Goal: Communication & Community: Ask a question

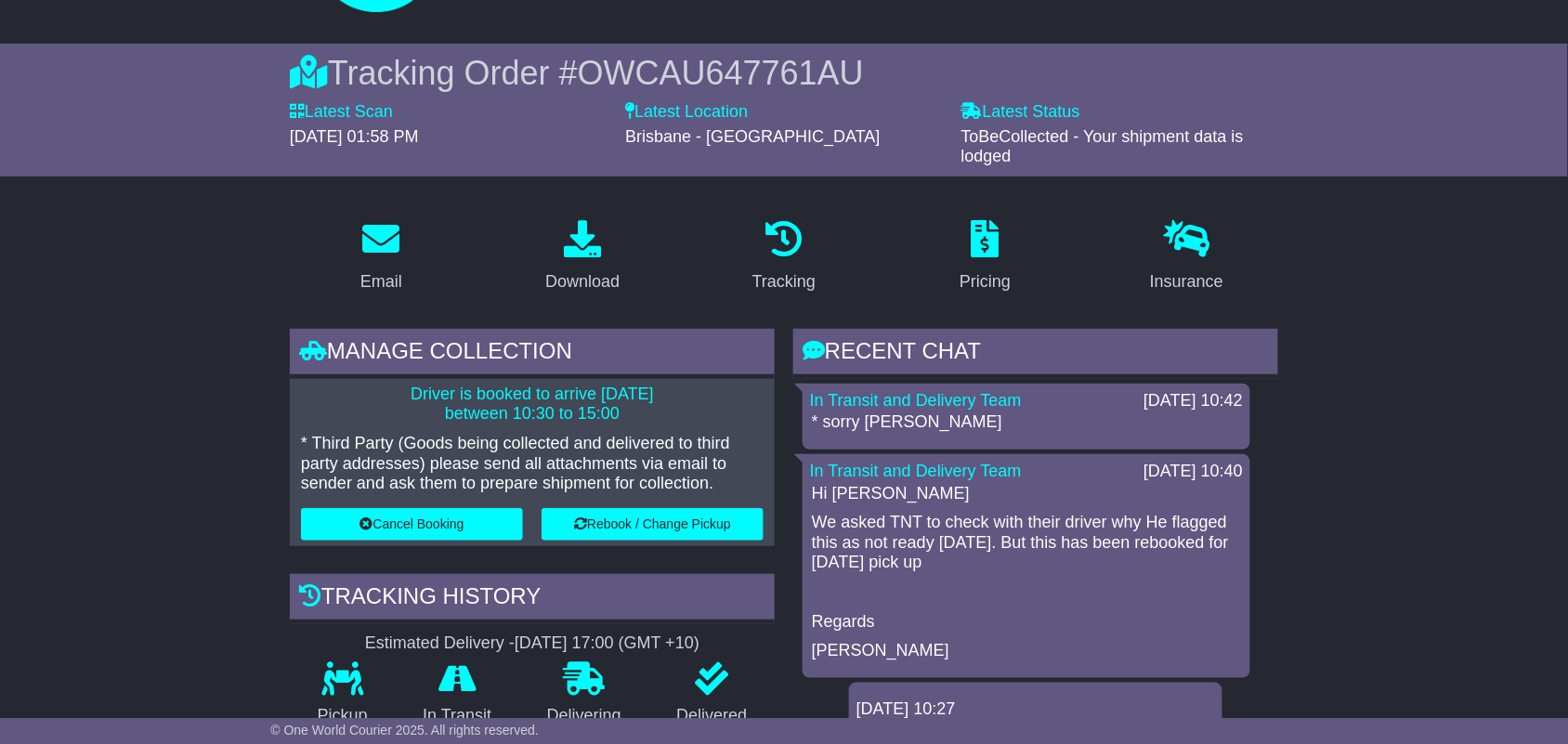
scroll to position [109, 0]
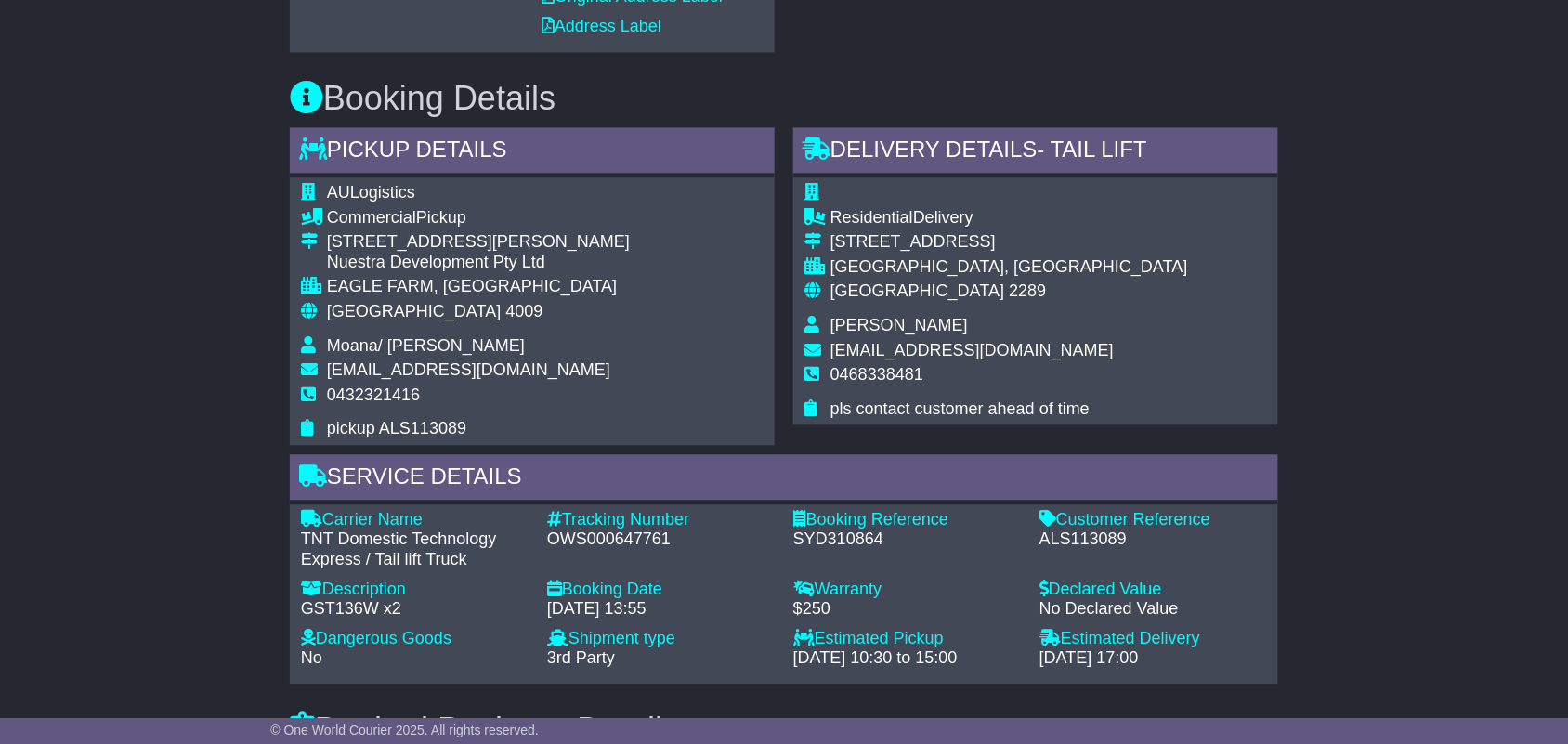
scroll to position [824, 0]
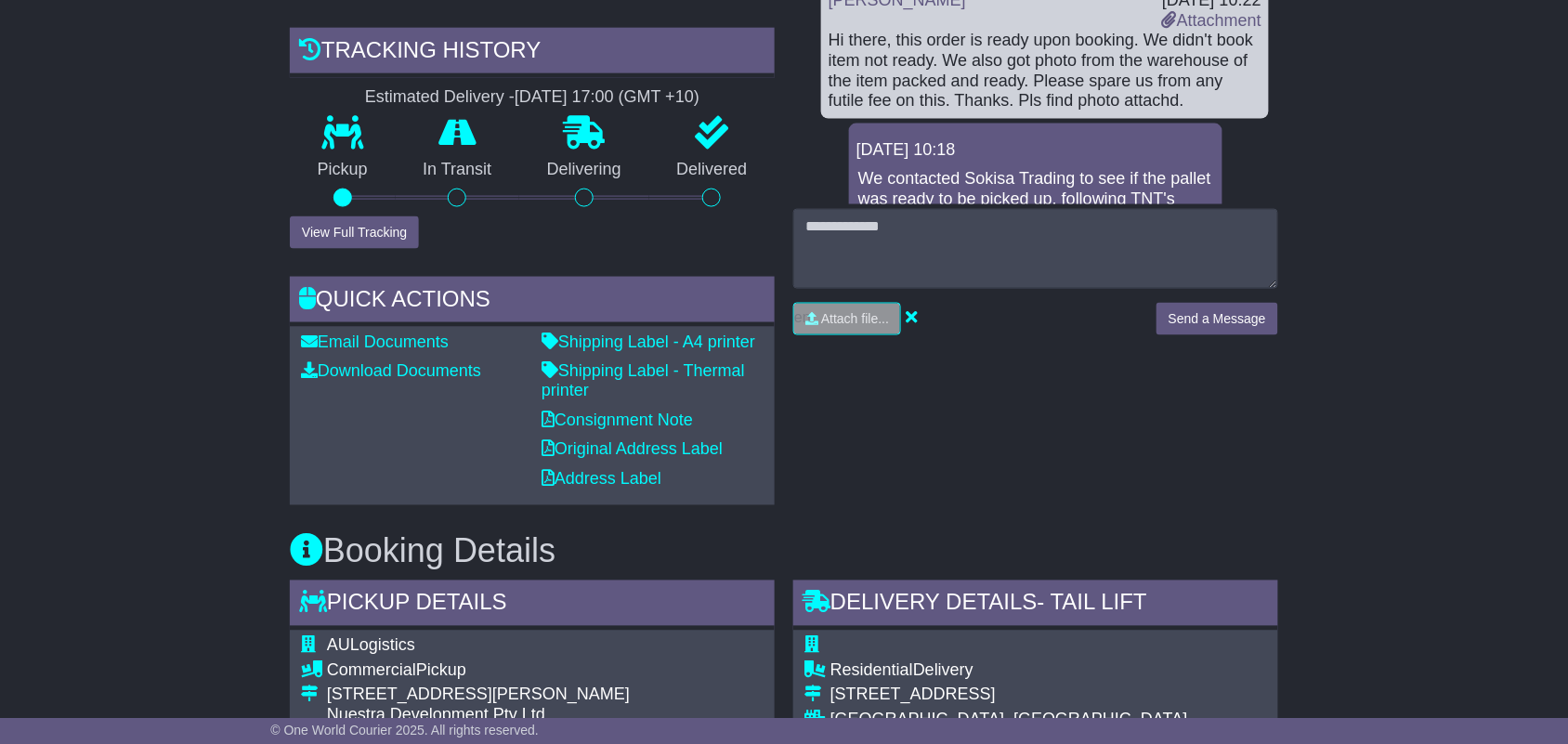
scroll to position [669, 0]
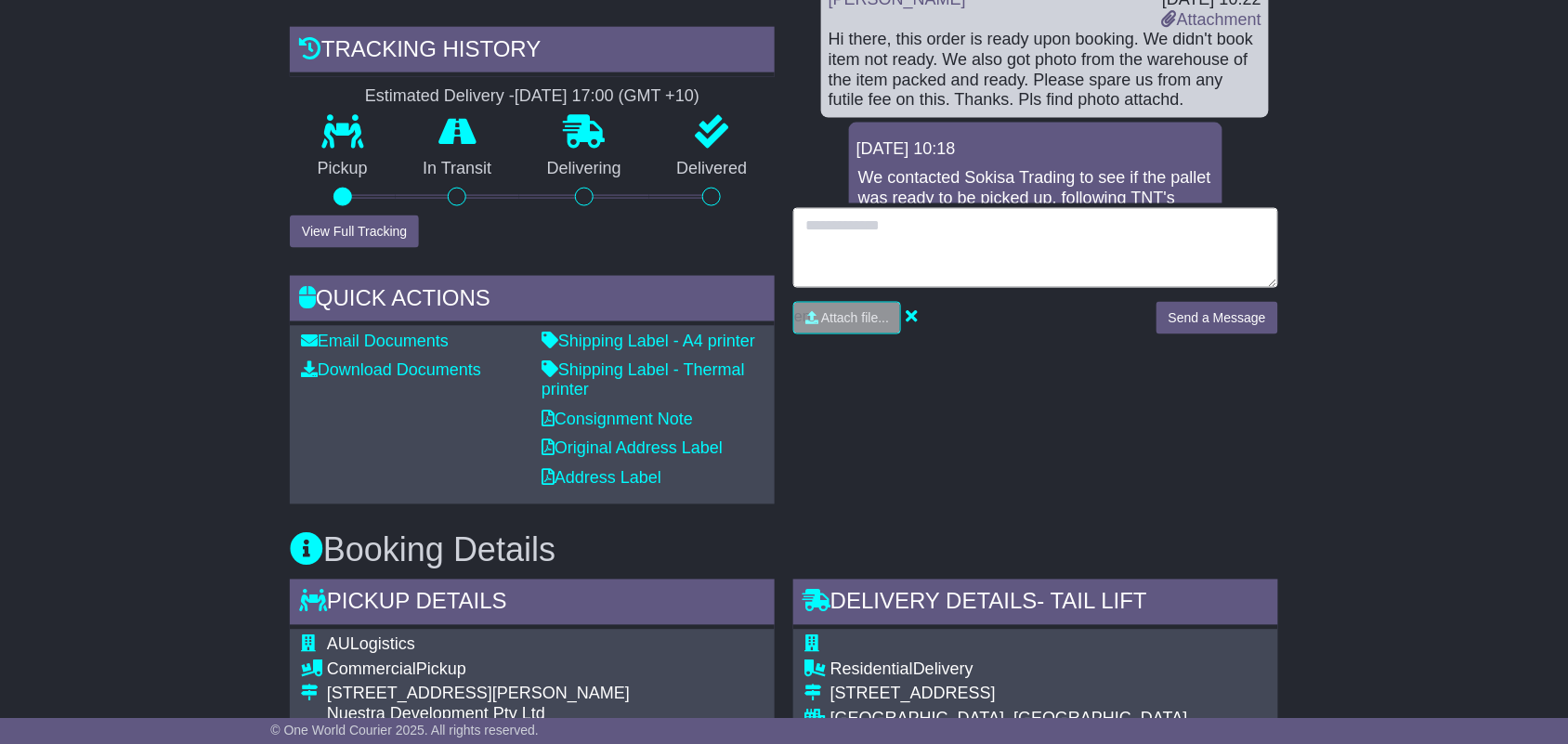
click at [1162, 228] on textarea at bounding box center [1035, 248] width 485 height 80
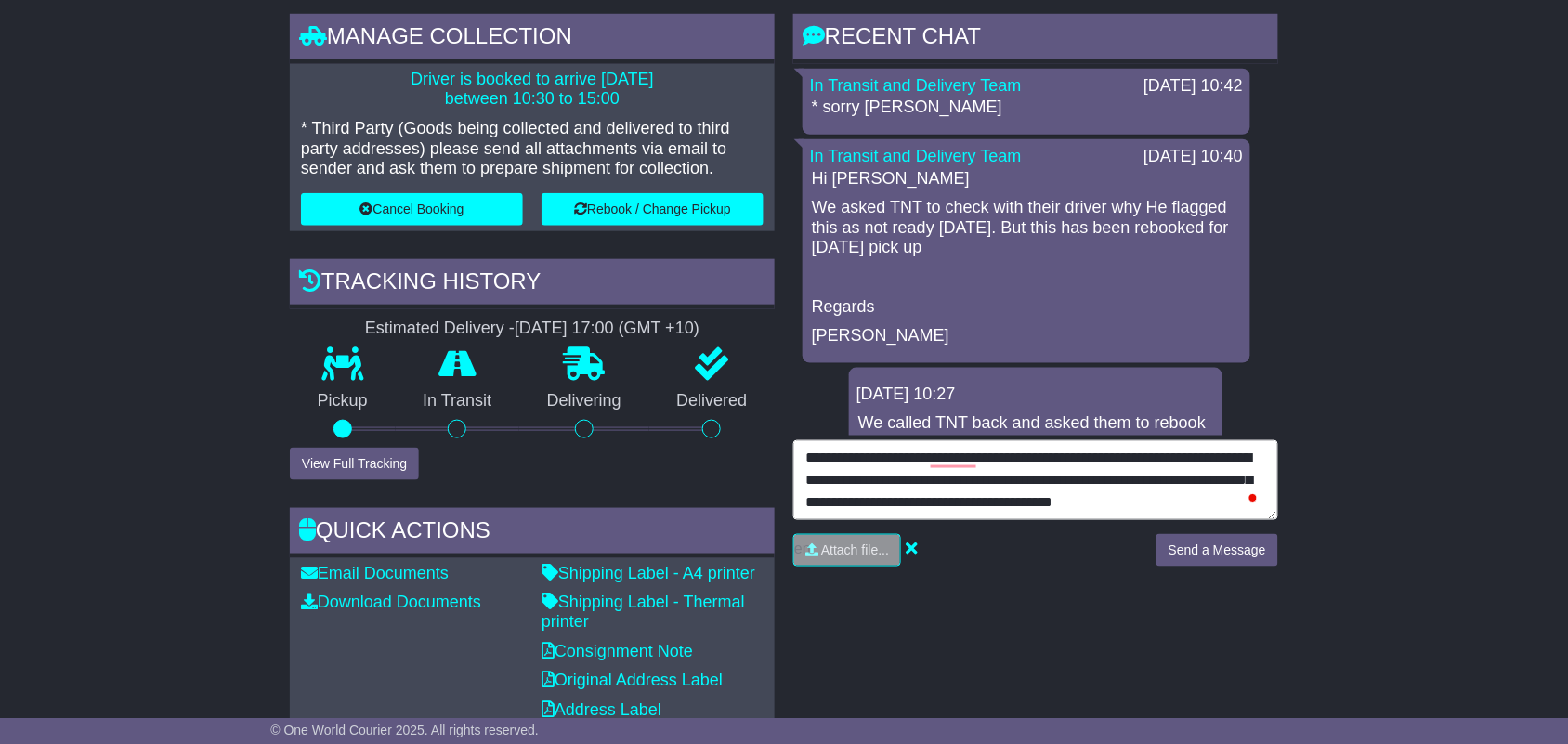
scroll to position [14, 0]
type textarea "**********"
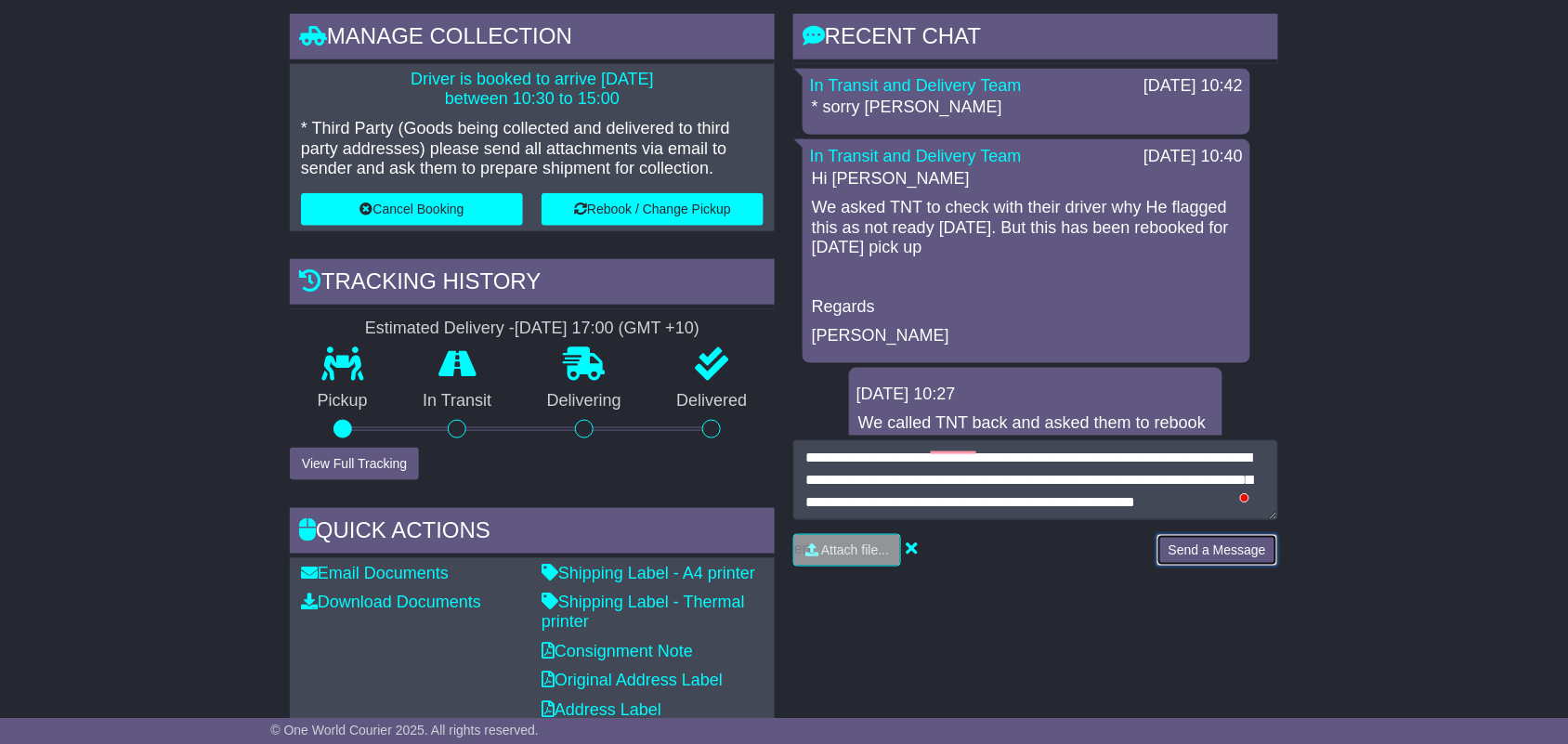
click at [1245, 548] on button "Send a Message" at bounding box center [1217, 549] width 122 height 32
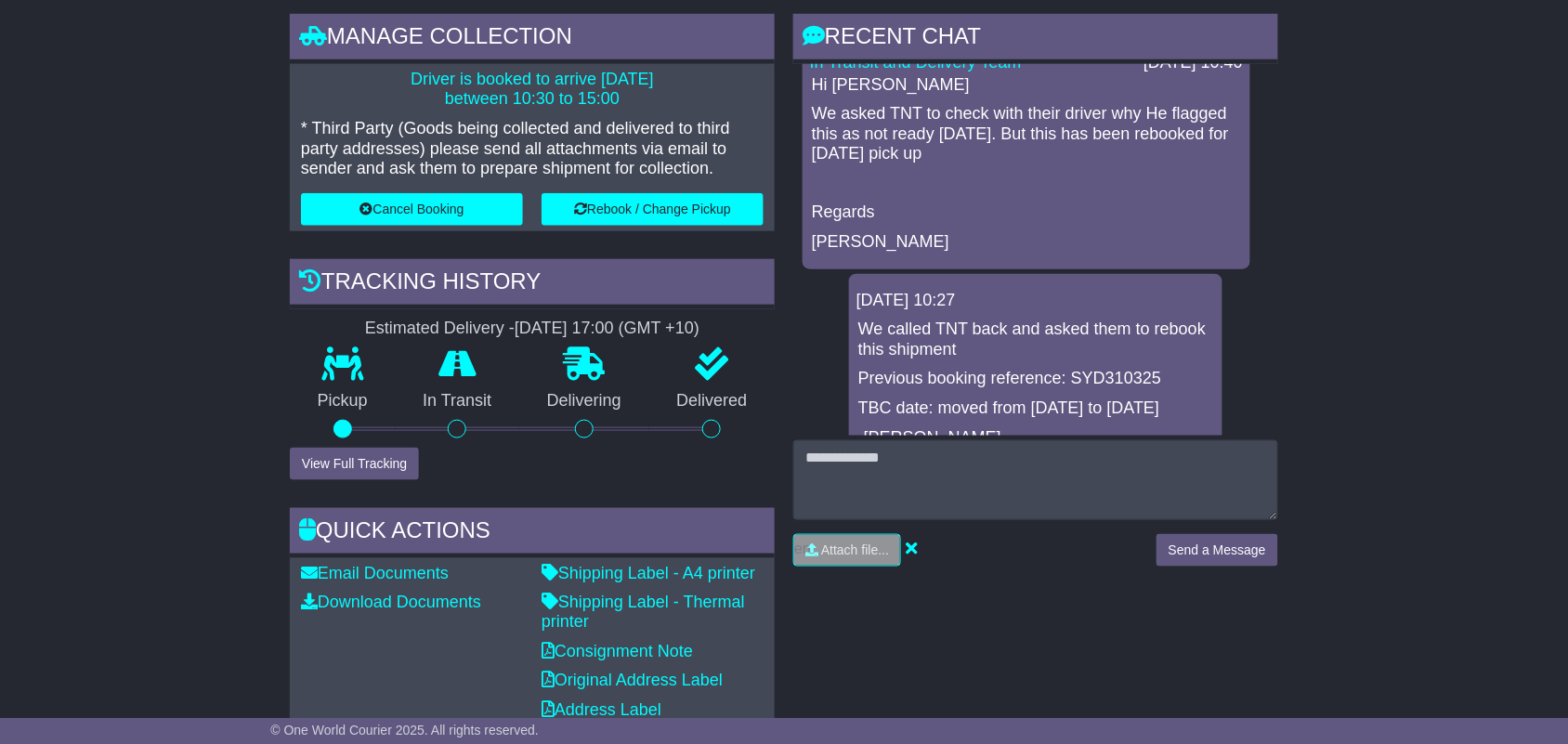
scroll to position [0, 0]
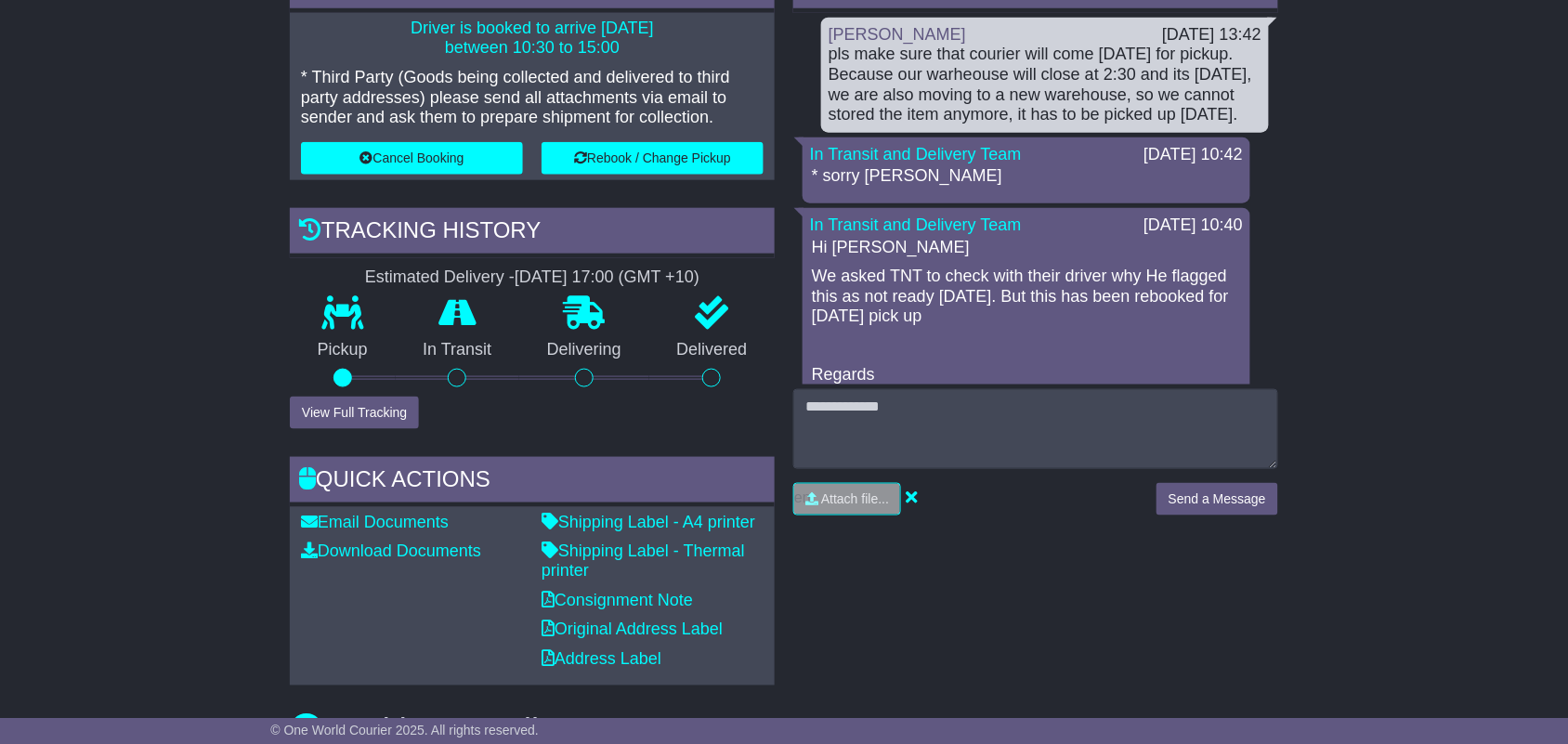
scroll to position [205, 0]
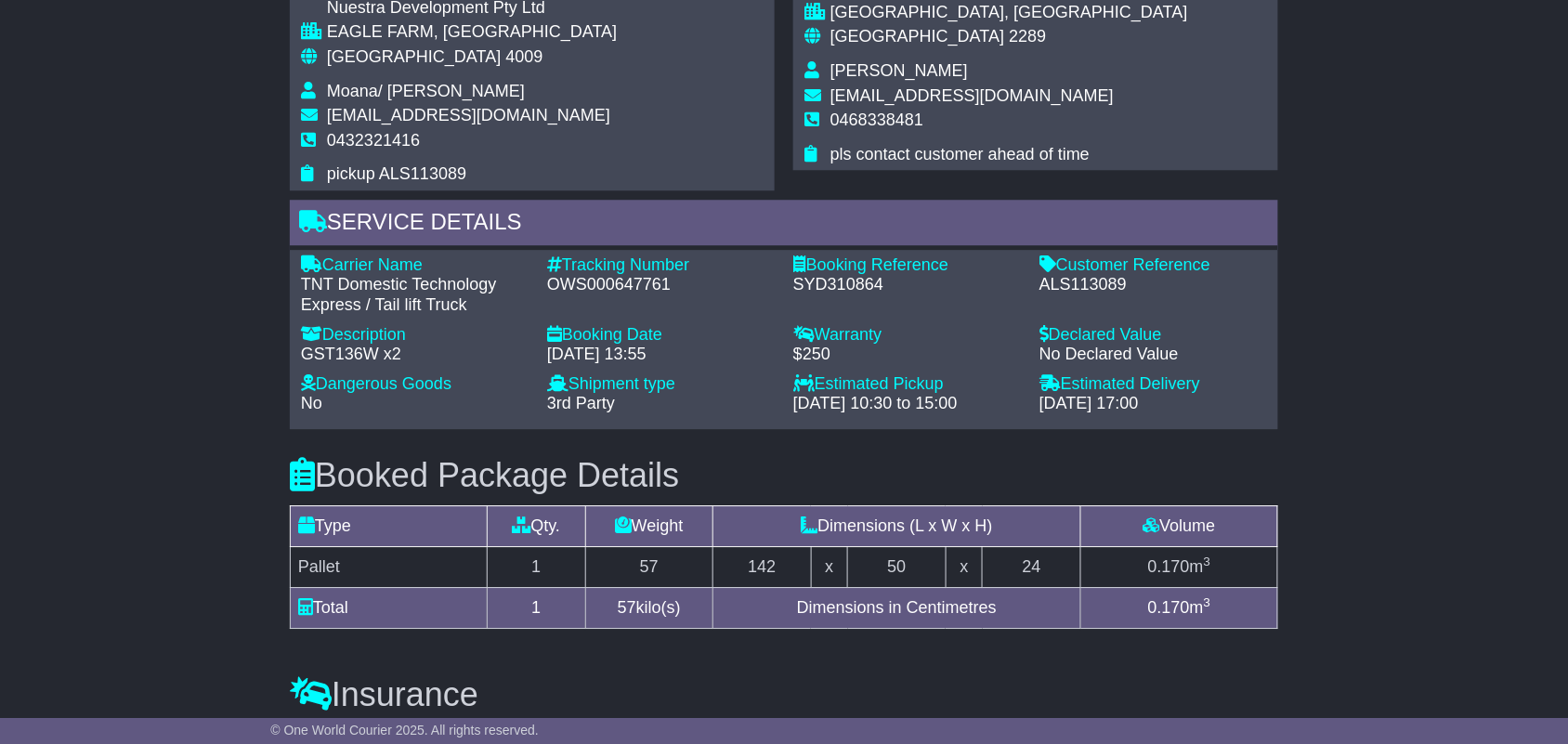
scroll to position [1154, 0]
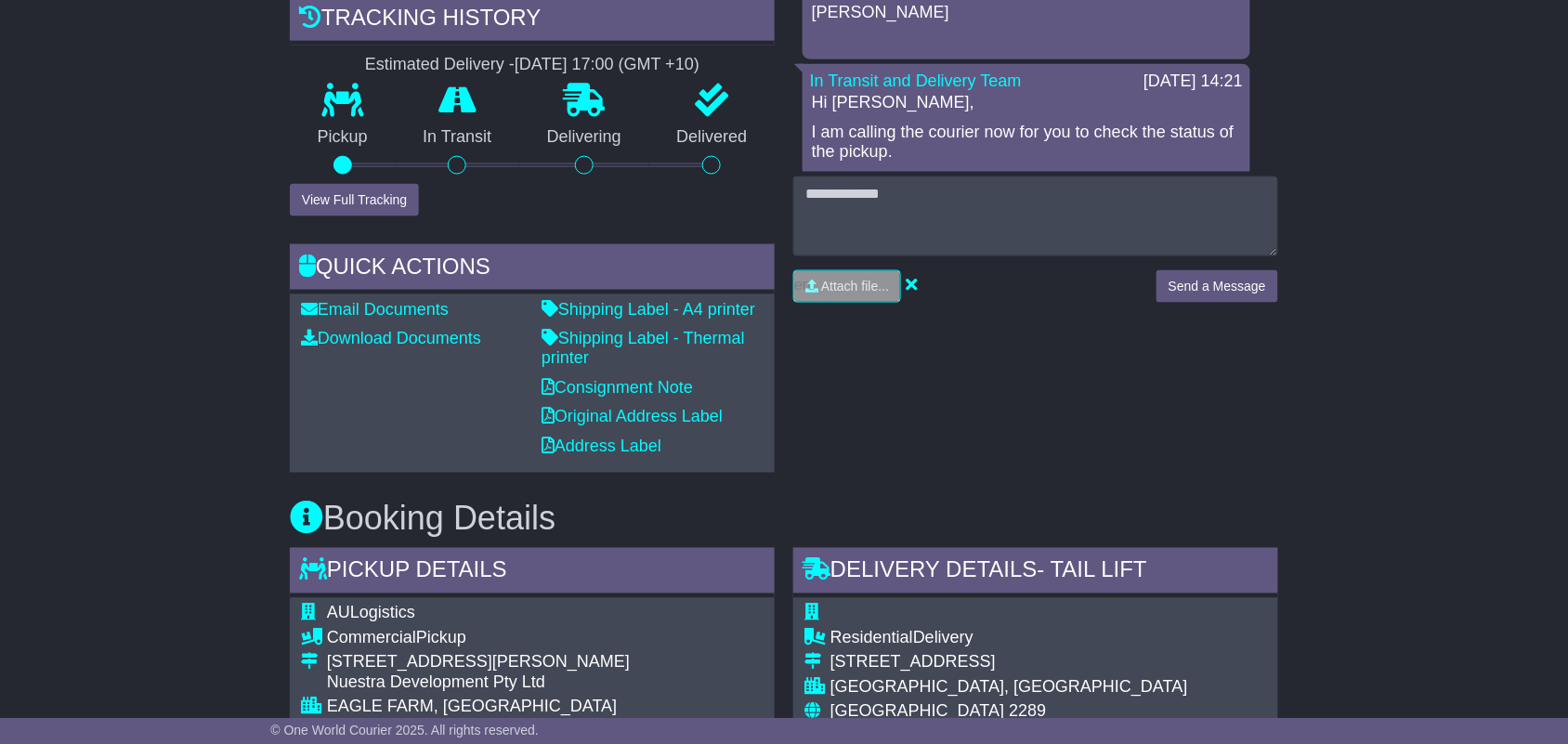
scroll to position [341, 0]
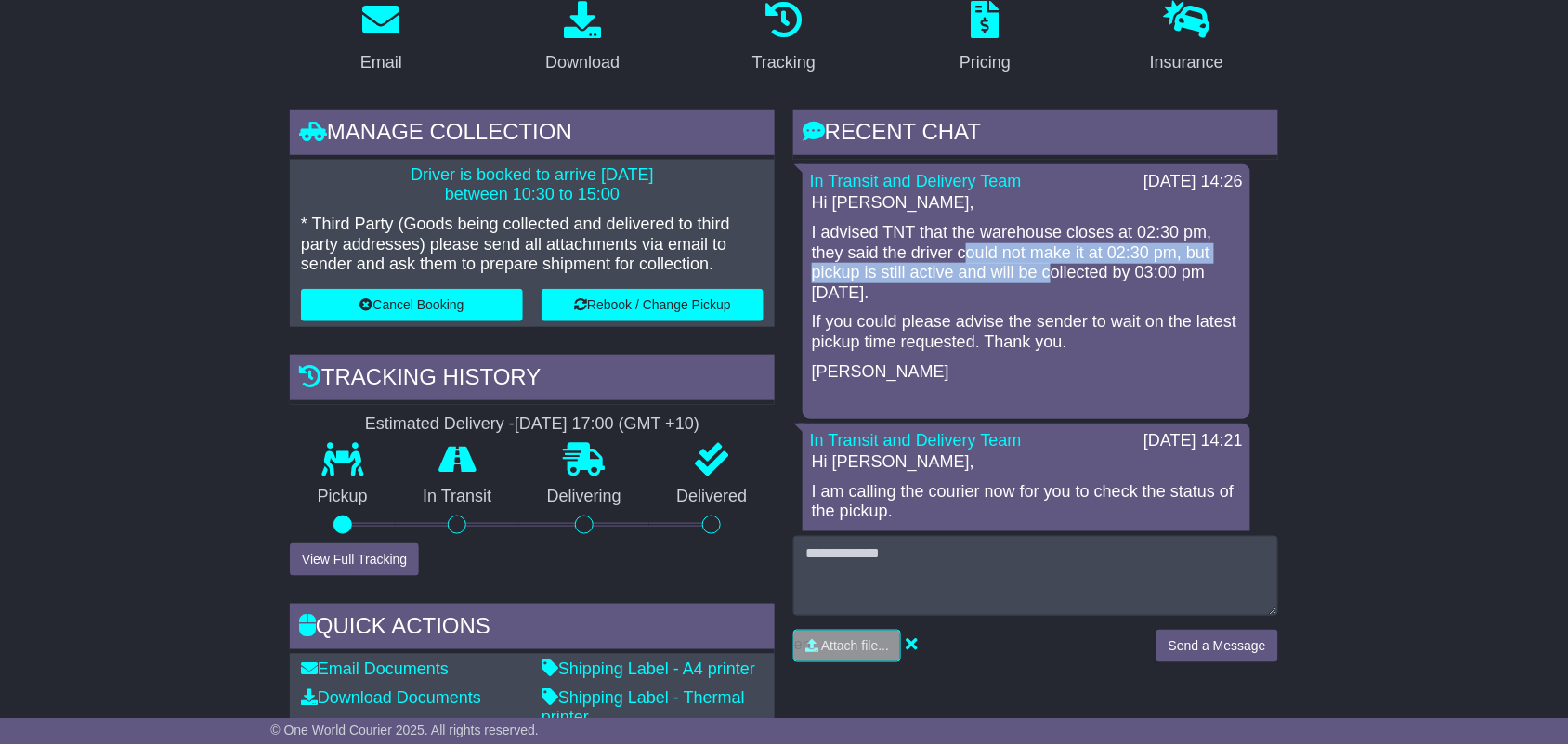
drag, startPoint x: 968, startPoint y: 261, endPoint x: 1051, endPoint y: 274, distance: 84.0
click at [1051, 274] on p "I advised TNT that the warehouse closes at 02:30 pm, they said the driver could…" at bounding box center [1026, 262] width 429 height 80
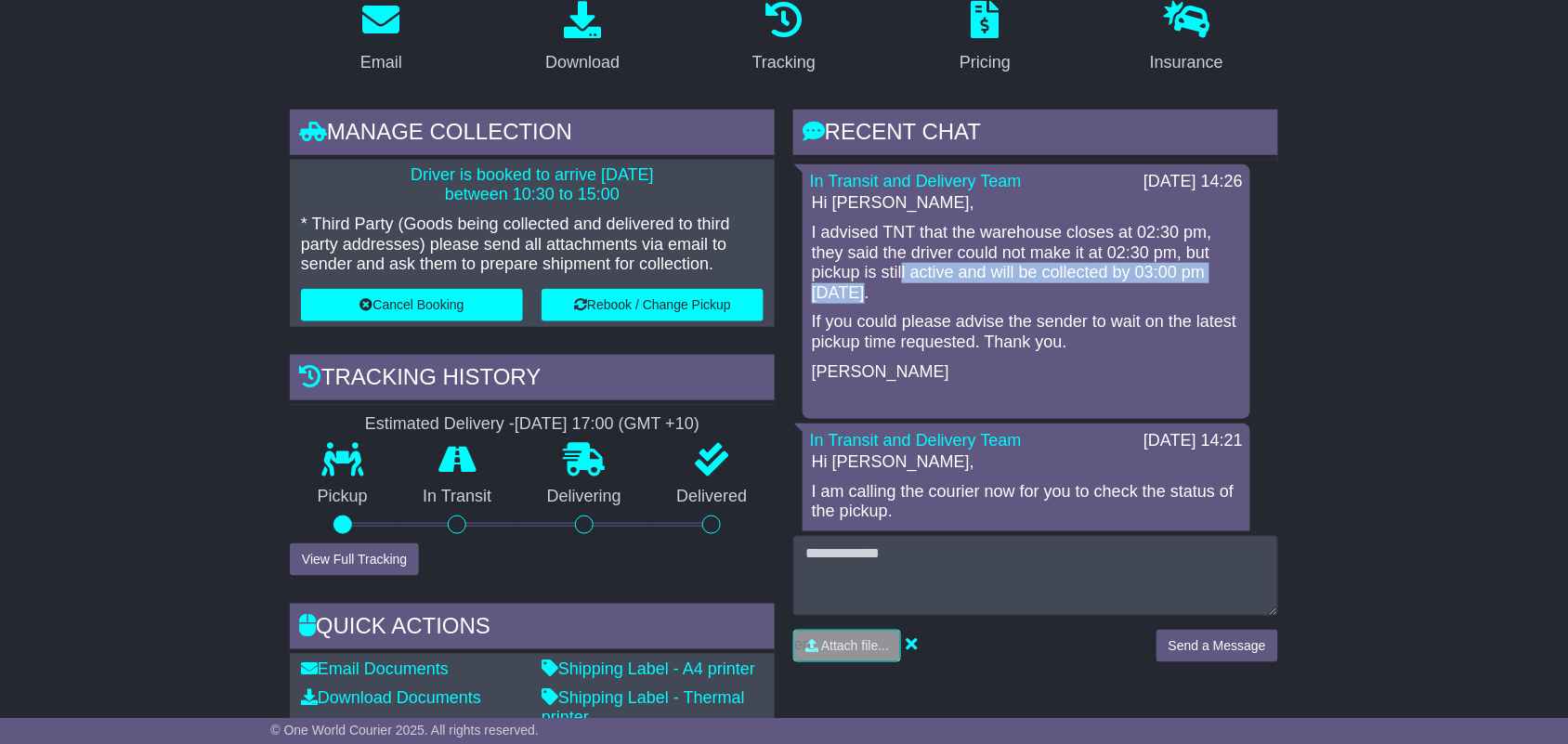
drag, startPoint x: 903, startPoint y: 265, endPoint x: 997, endPoint y: 291, distance: 97.5
click at [997, 291] on p "I advised TNT that the warehouse closes at 02:30 pm, they said the driver could…" at bounding box center [1026, 262] width 429 height 80
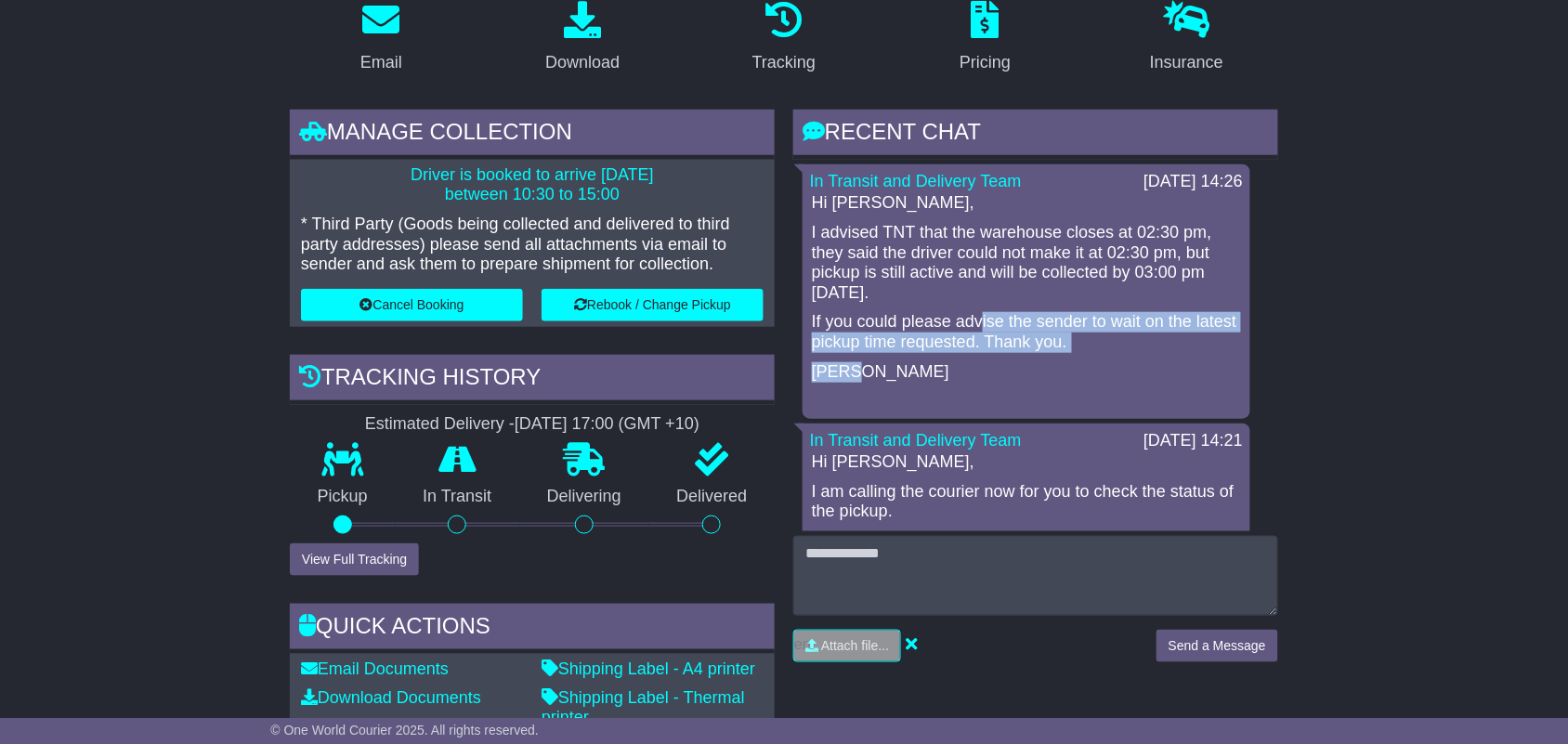
drag, startPoint x: 1041, startPoint y: 337, endPoint x: 1124, endPoint y: 355, distance: 84.9
click at [1122, 355] on div "Hi Lena, I advised TNT that the warehouse closes at 02:30 pm, they said the dri…" at bounding box center [1026, 301] width 433 height 217
click at [1133, 351] on p "If you could please advise the sender to wait on the latest pickup time request…" at bounding box center [1026, 332] width 429 height 40
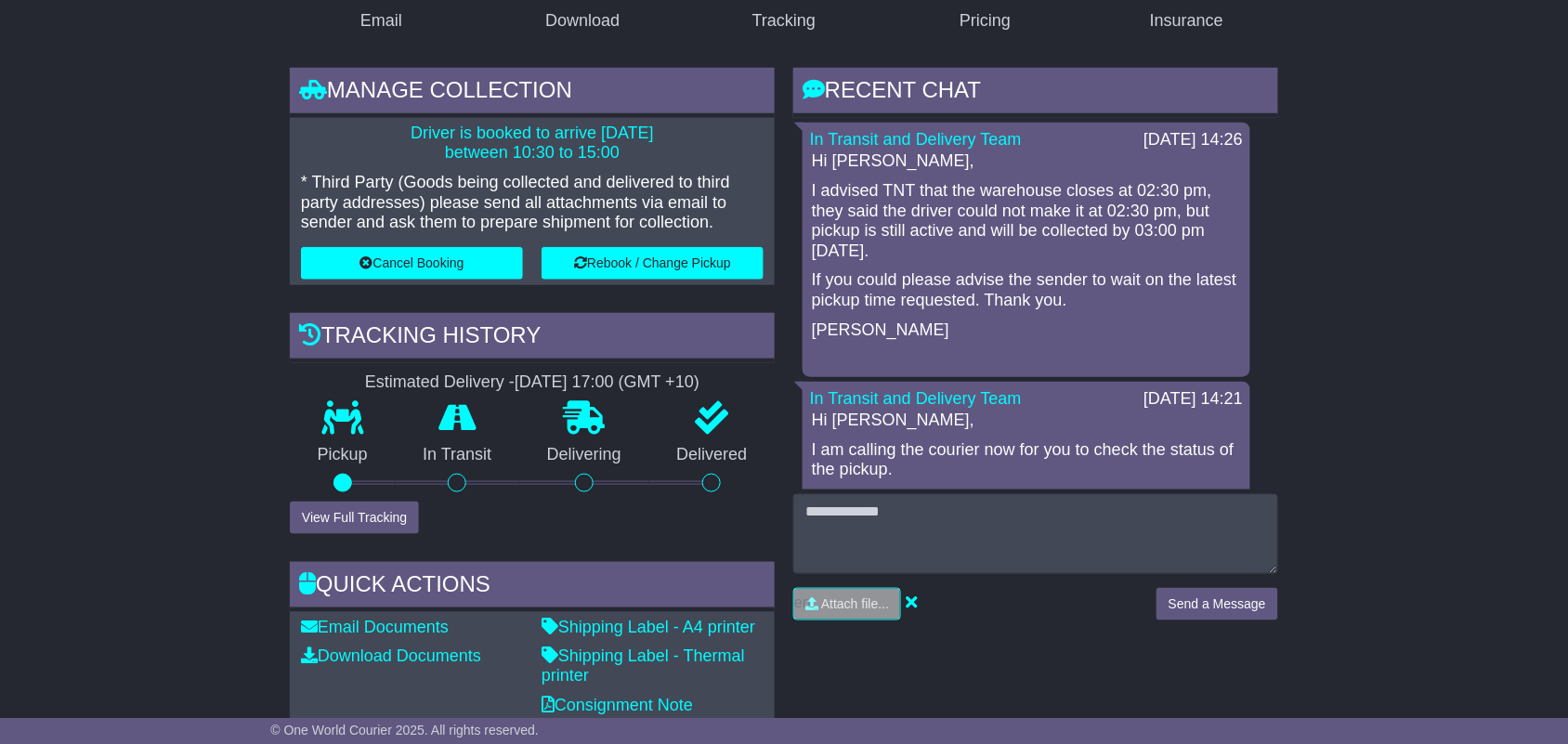
scroll to position [232, 0]
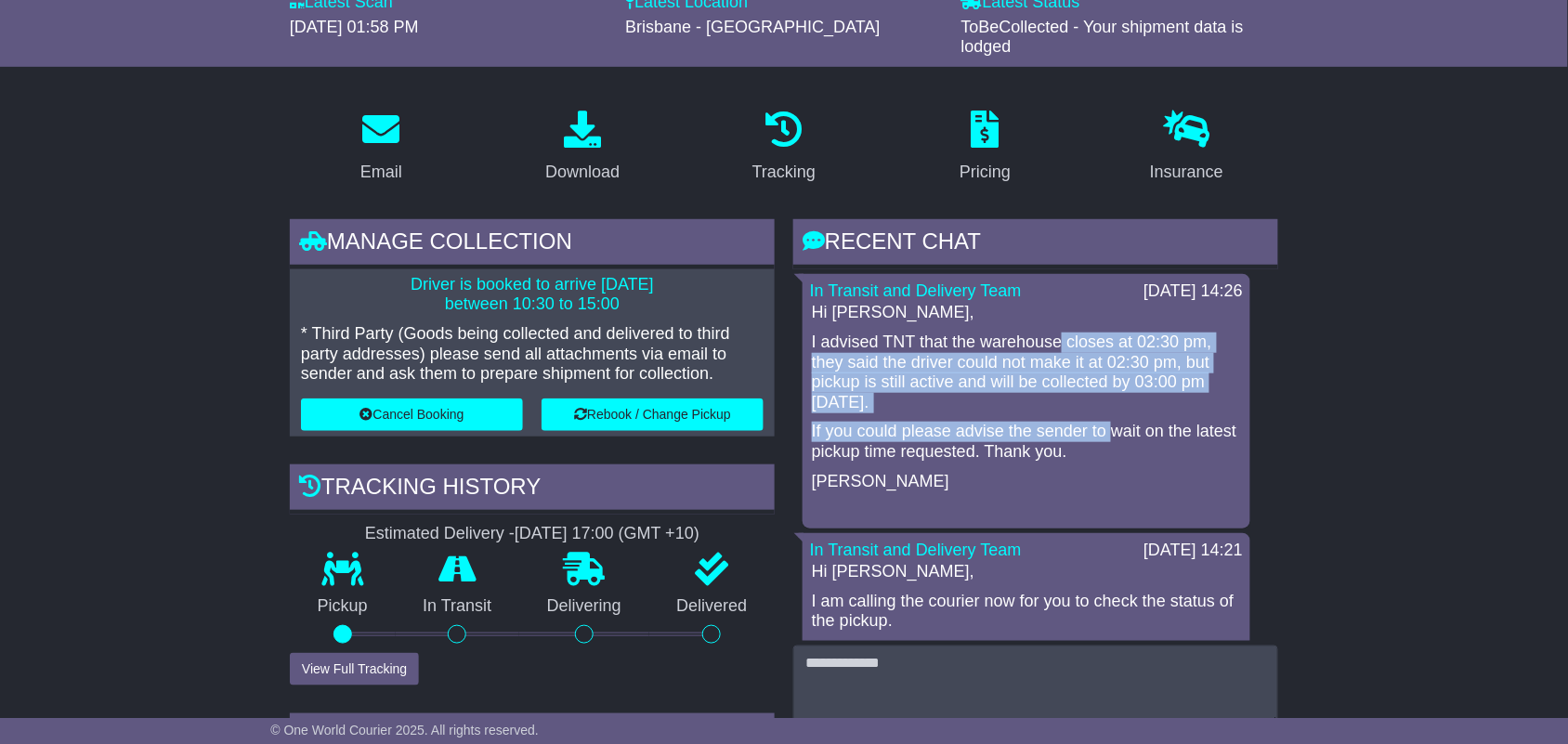
drag, startPoint x: 1060, startPoint y: 339, endPoint x: 1116, endPoint y: 418, distance: 96.8
click at [1116, 418] on div "Hi Lena, I advised TNT that the warehouse closes at 02:30 pm, they said the dri…" at bounding box center [1026, 411] width 433 height 217
click at [1116, 419] on div "Hi Lena, I advised TNT that the warehouse closes at 02:30 pm, they said the dri…" at bounding box center [1026, 411] width 433 height 217
click at [921, 367] on p "I advised TNT that the warehouse closes at 02:30 pm, they said the driver could…" at bounding box center [1026, 372] width 429 height 80
drag, startPoint x: 869, startPoint y: 368, endPoint x: 1001, endPoint y: 417, distance: 140.8
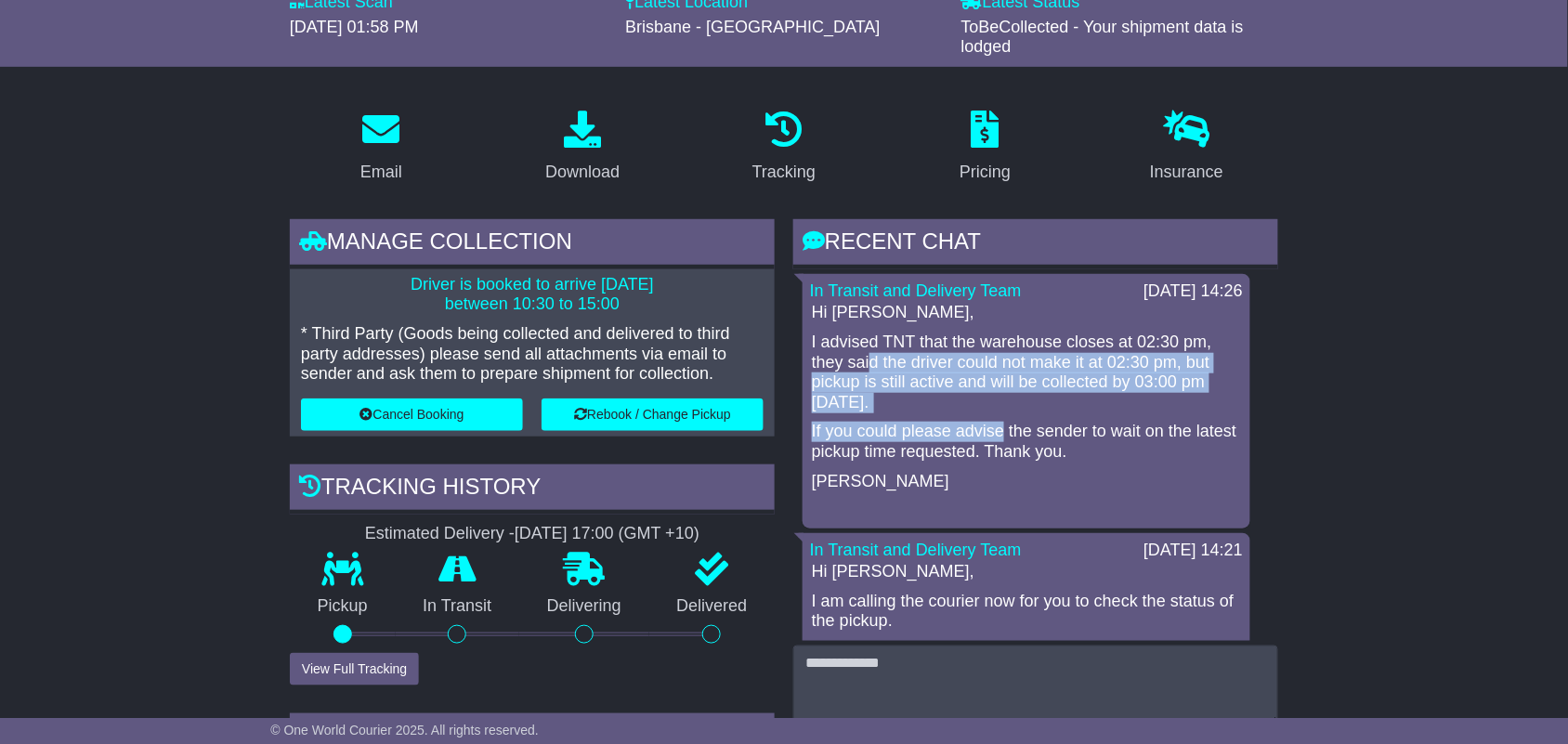
click at [1001, 417] on div "Hi Lena, I advised TNT that the warehouse closes at 02:30 pm, they said the dri…" at bounding box center [1026, 411] width 433 height 217
click at [1003, 417] on div "Hi Lena, I advised TNT that the warehouse closes at 02:30 pm, they said the dri…" at bounding box center [1026, 411] width 433 height 217
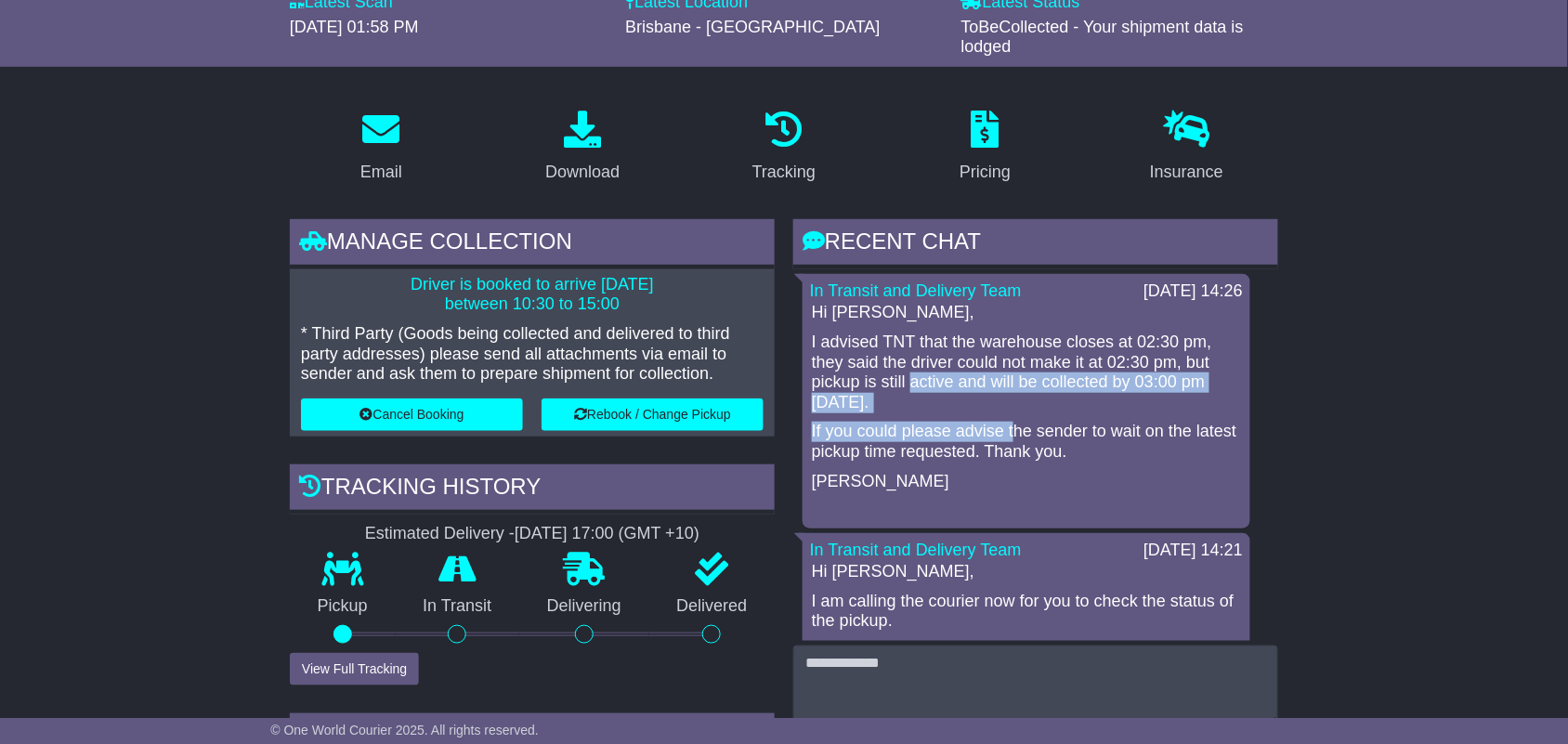
drag, startPoint x: 962, startPoint y: 405, endPoint x: 1016, endPoint y: 424, distance: 57.2
click at [1016, 424] on div "Hi Lena, I advised TNT that the warehouse closes at 02:30 pm, they said the dri…" at bounding box center [1026, 411] width 433 height 217
click at [1017, 424] on p "If you could please advise the sender to wait on the latest pickup time request…" at bounding box center [1026, 441] width 429 height 40
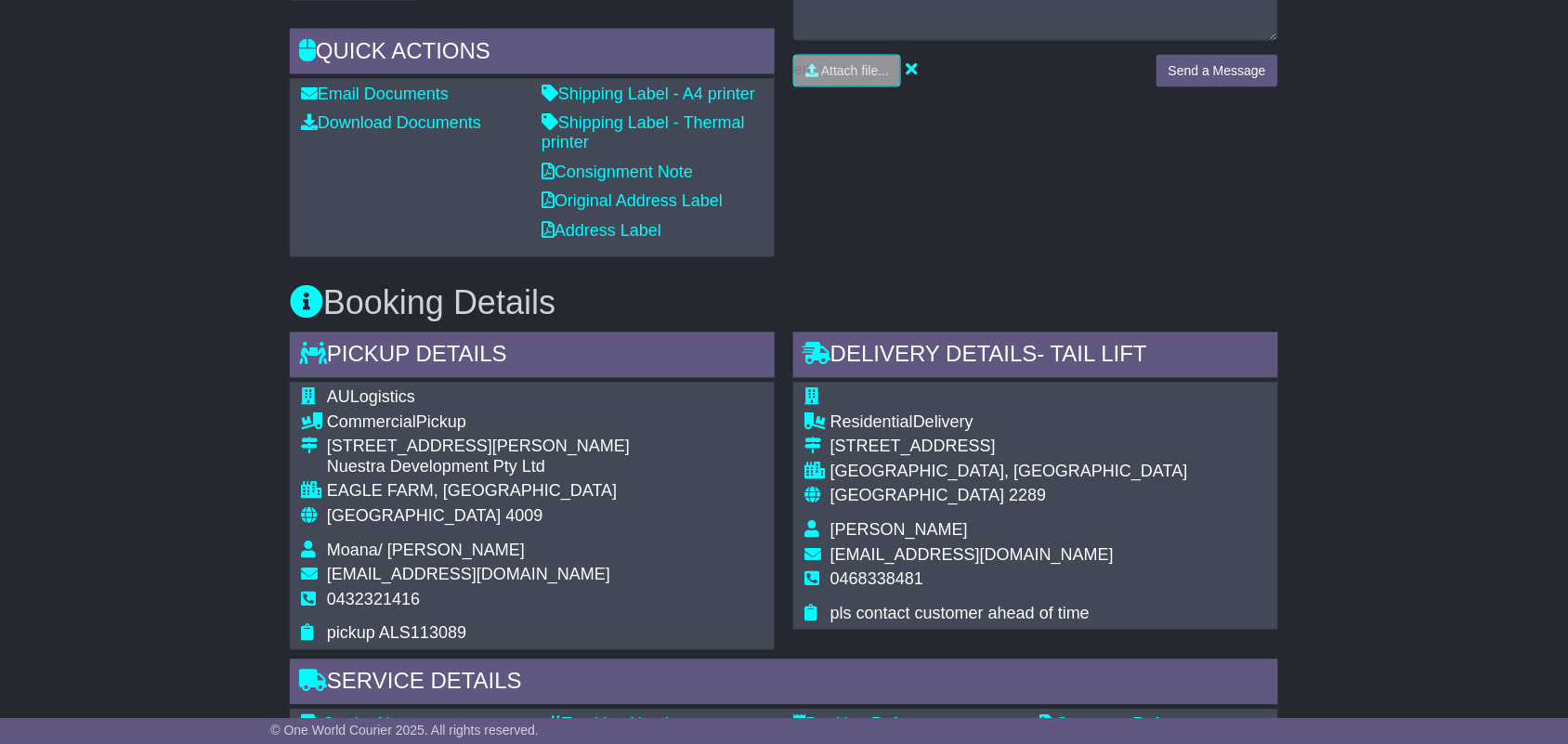
scroll to position [1160, 0]
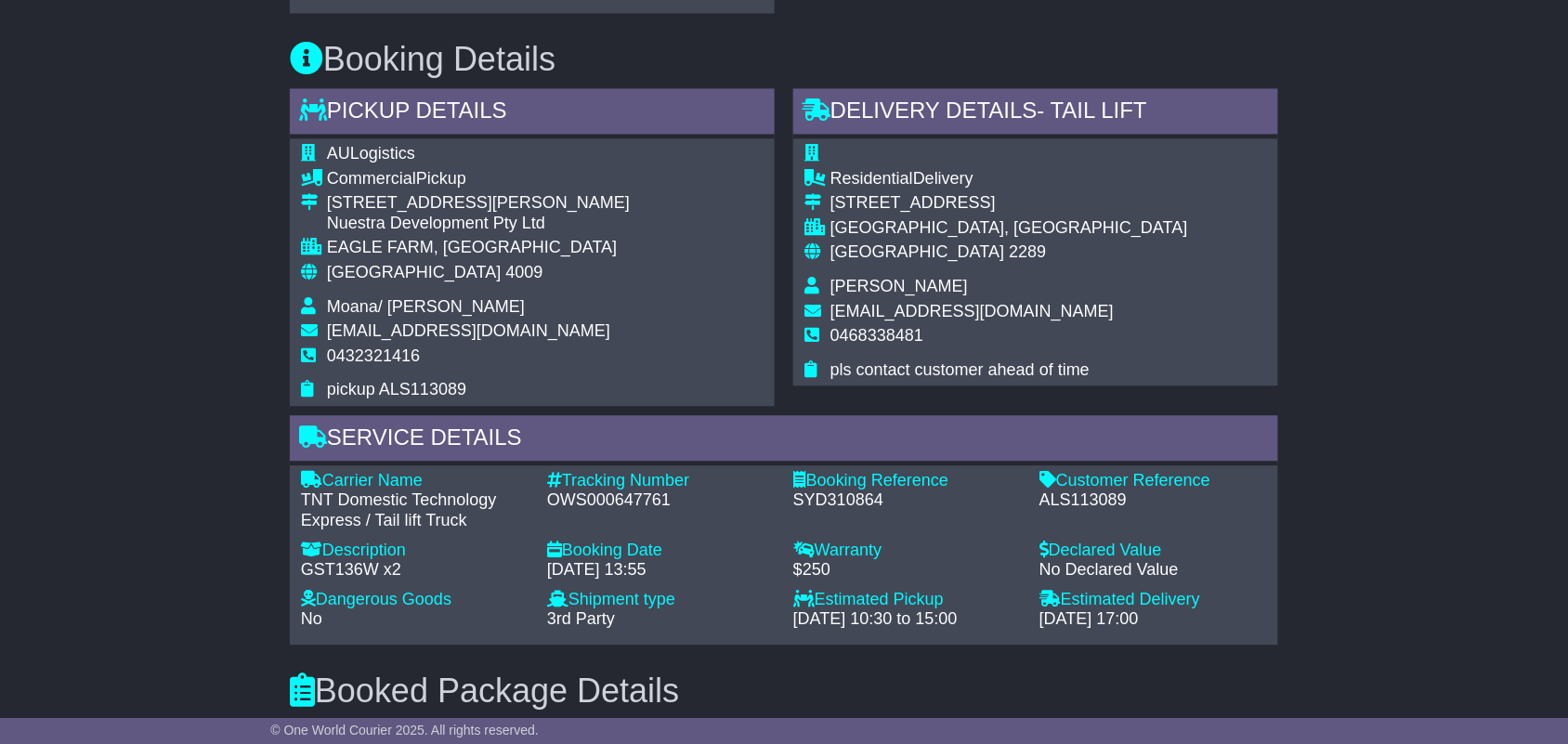
drag, startPoint x: 131, startPoint y: 244, endPoint x: 193, endPoint y: 47, distance: 206.5
click at [131, 244] on div "Email Download Tracking Pricing Insurance" at bounding box center [784, 279] width 1568 height 2226
drag, startPoint x: 153, startPoint y: 453, endPoint x: 141, endPoint y: 214, distance: 239.3
click at [153, 453] on div "Email Download Tracking Pricing Insurance" at bounding box center [784, 279] width 1568 height 2226
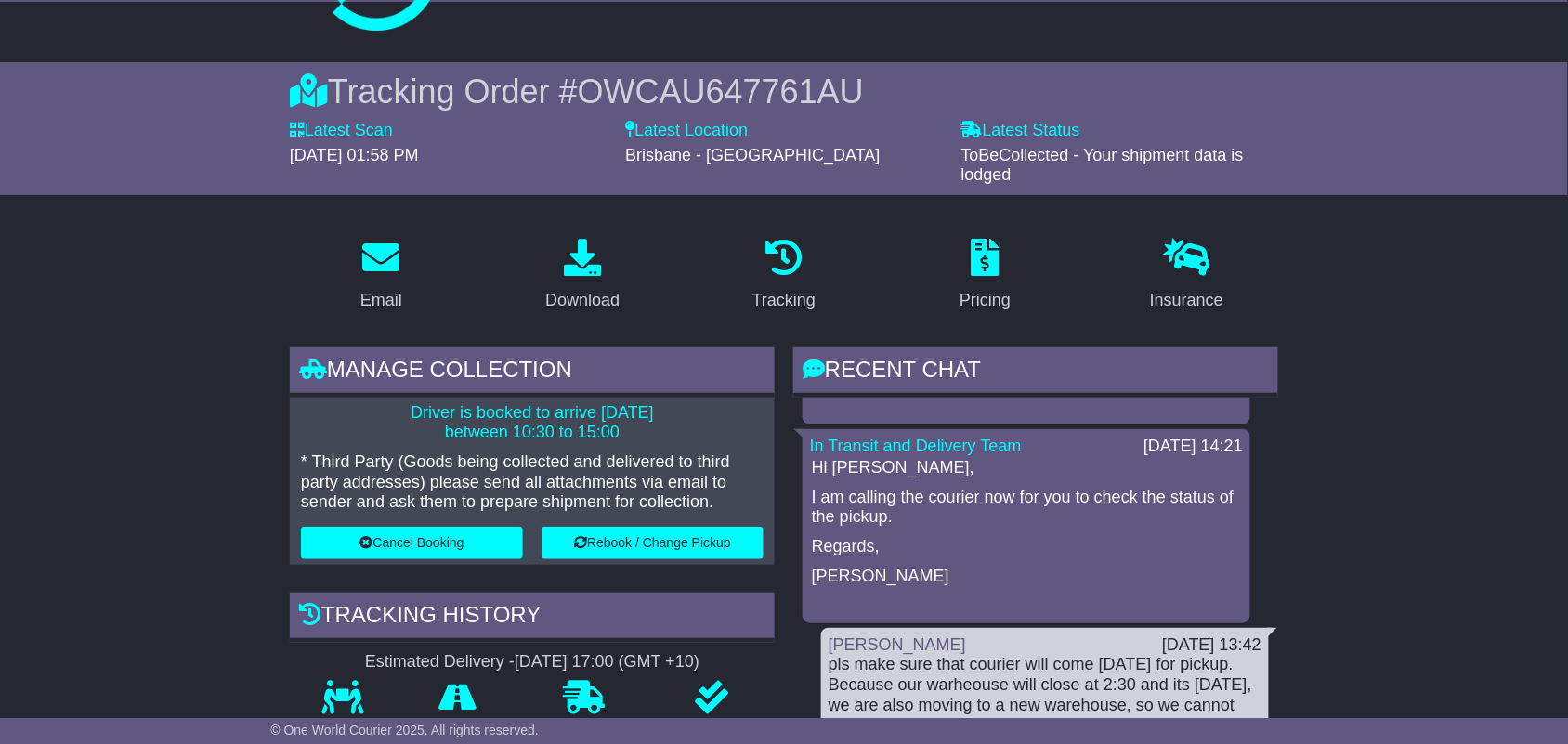
scroll to position [0, 0]
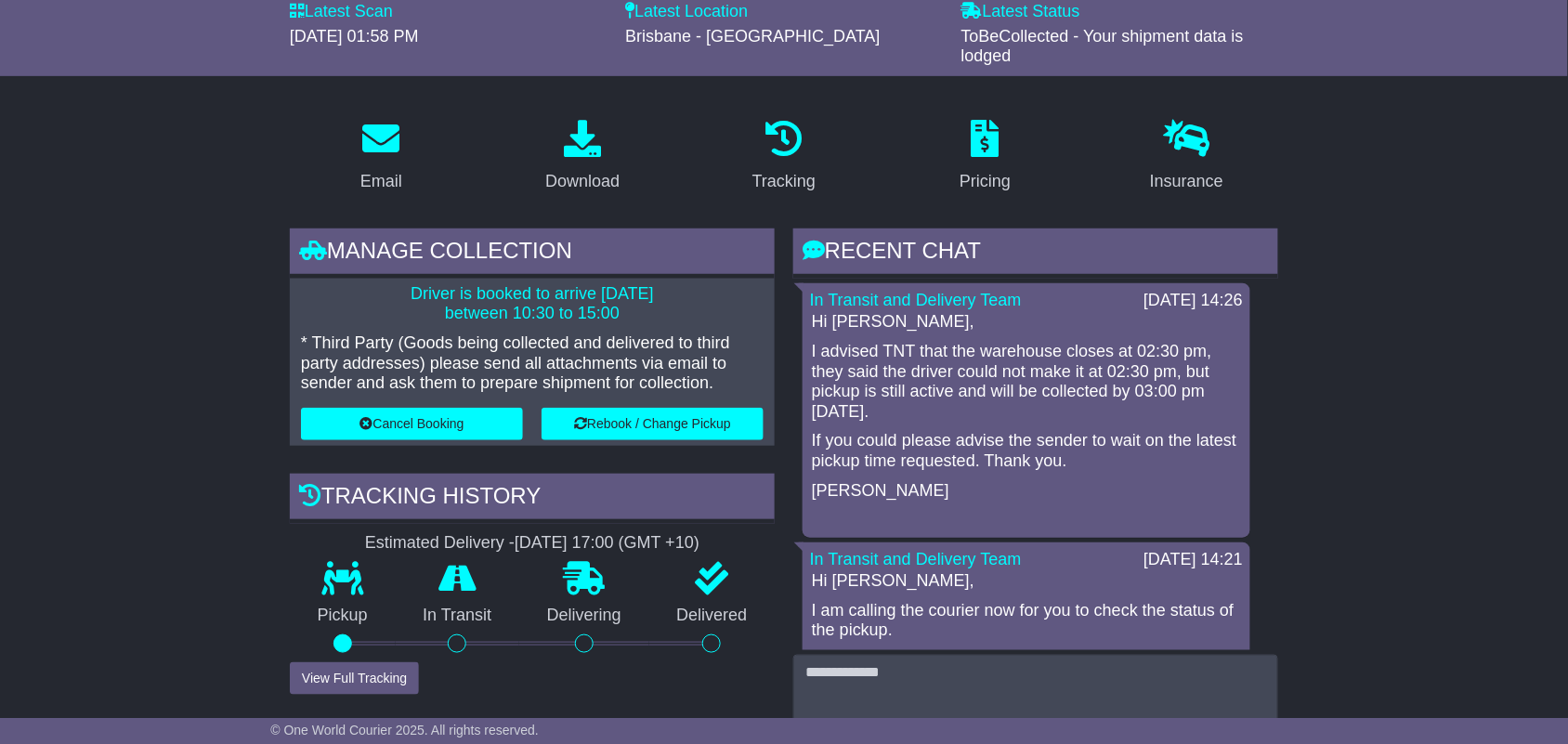
scroll to position [232, 0]
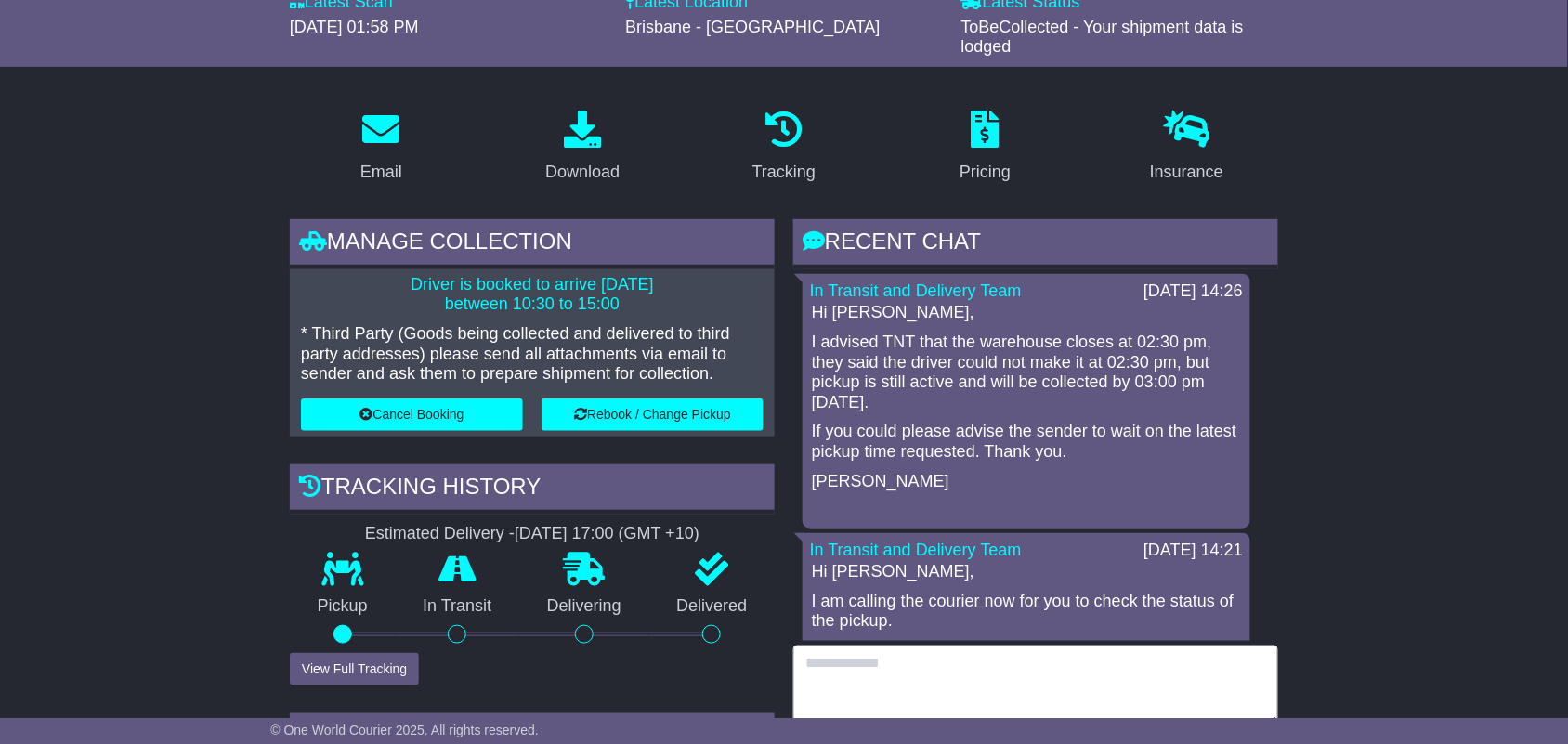
click at [1013, 683] on textarea at bounding box center [1035, 685] width 485 height 80
type textarea "*"
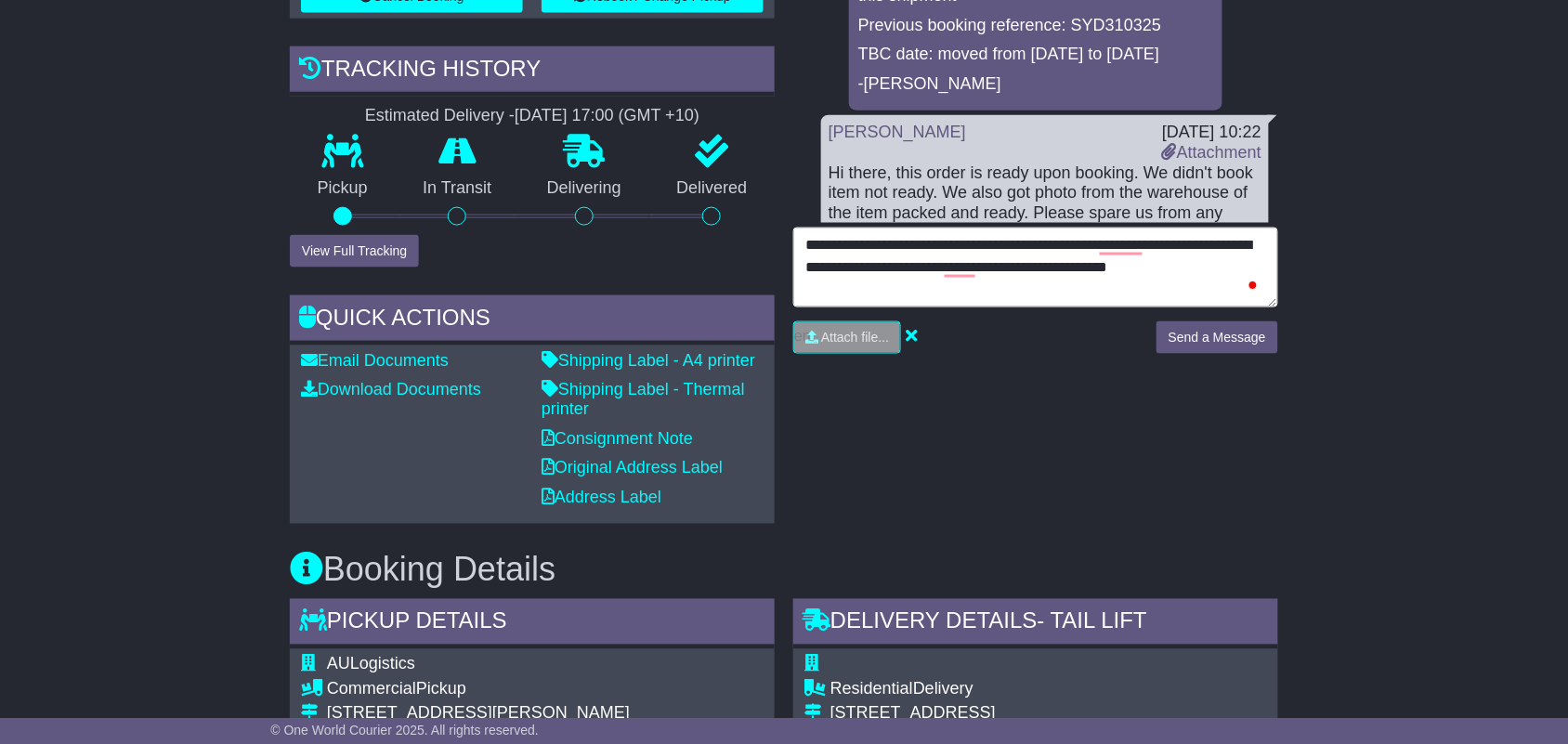
scroll to position [696, 0]
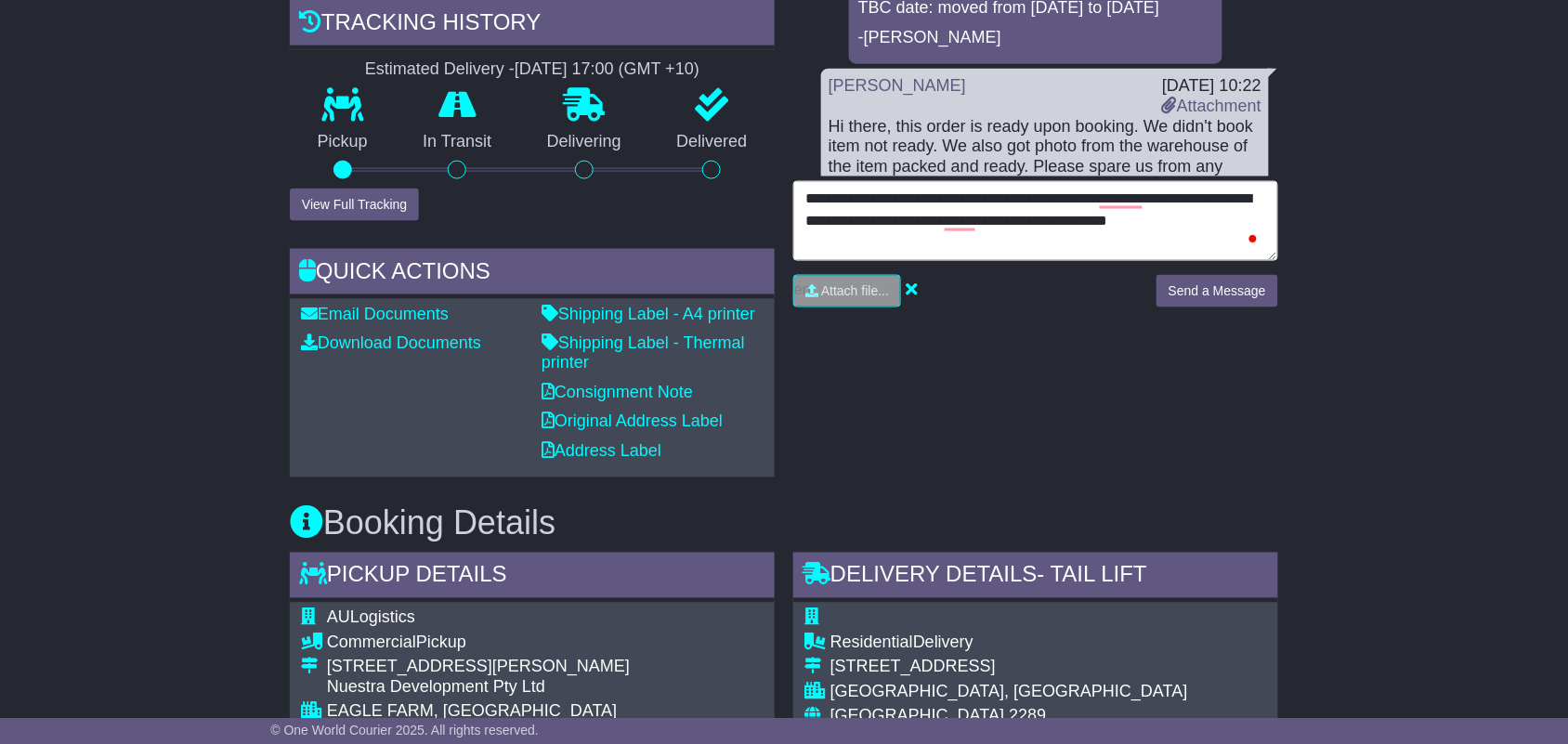
type textarea "**********"
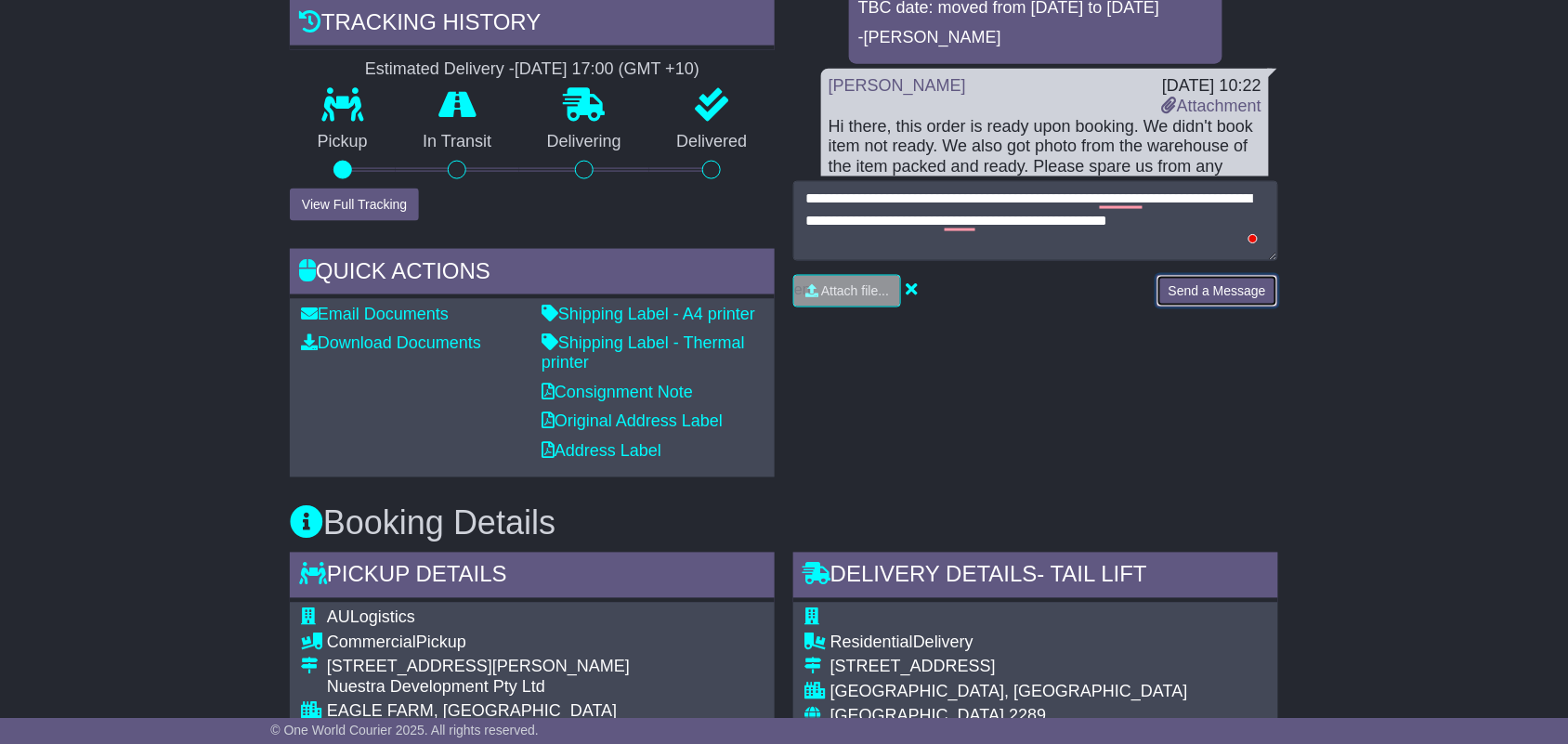
click at [1211, 293] on button "Send a Message" at bounding box center [1217, 291] width 122 height 32
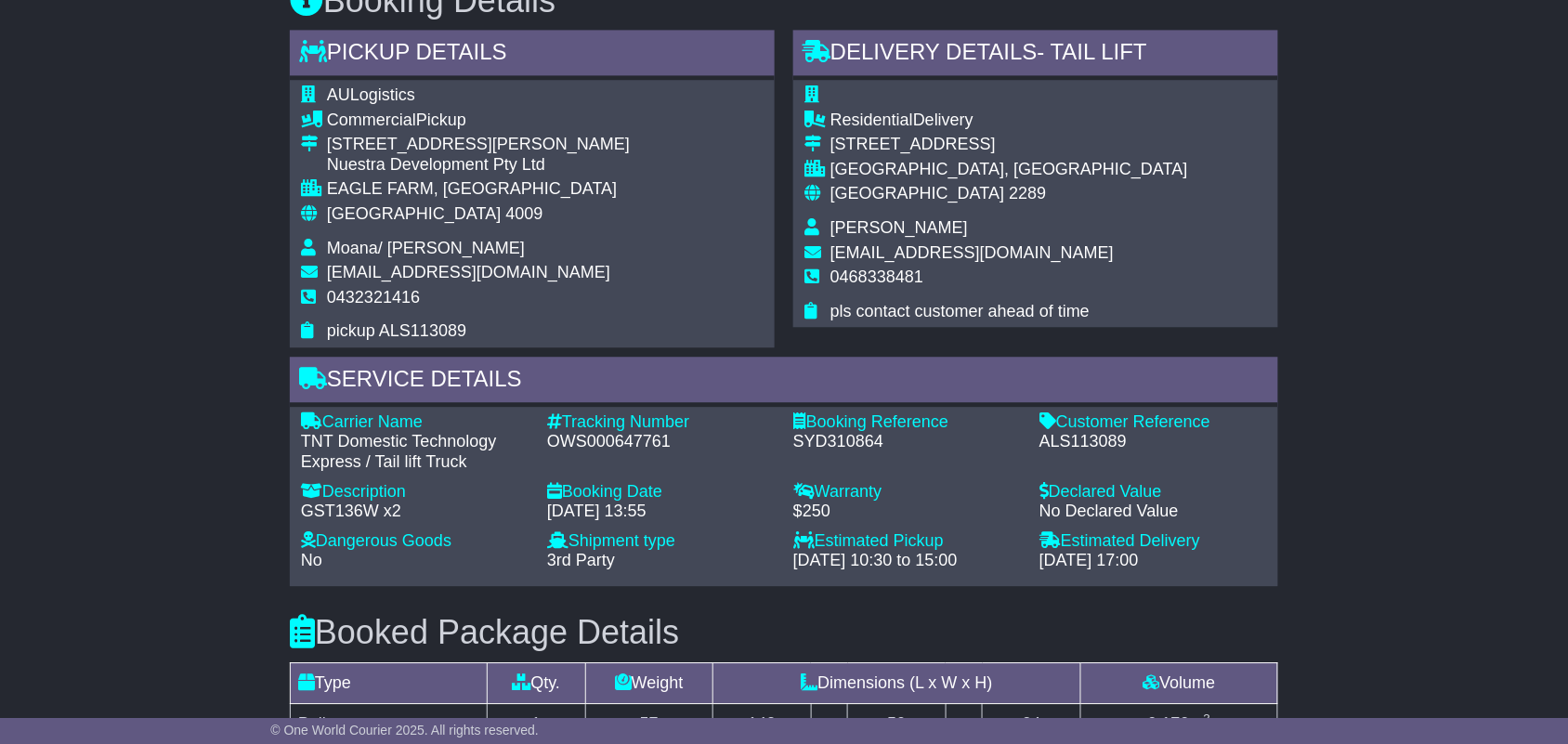
scroll to position [1276, 0]
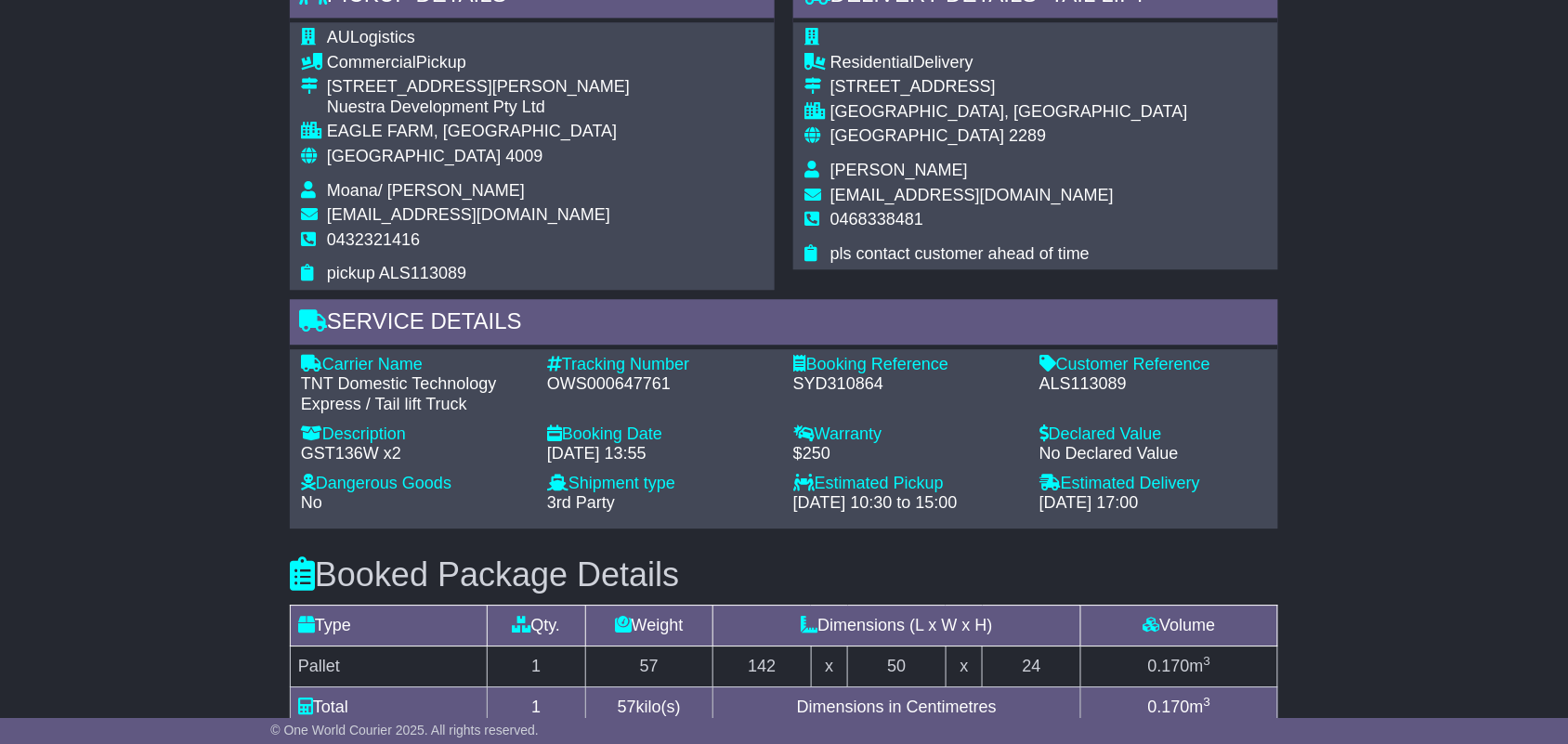
click at [1005, 266] on div "Residential Delivery 28 Valaud Crescent HIGHFIELDS, NSW Australia 2289 Mick Bou…" at bounding box center [1035, 145] width 485 height 247
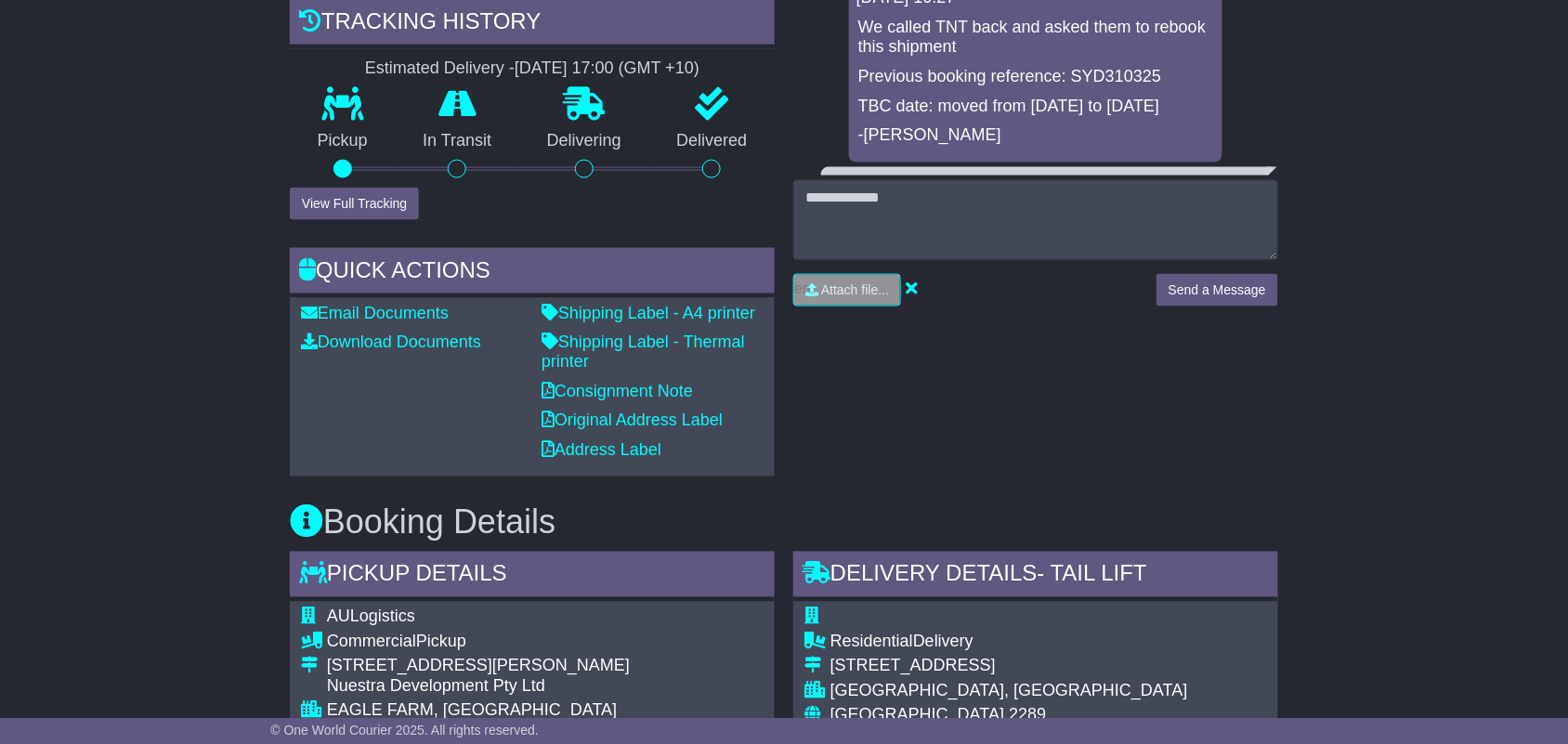
scroll to position [696, 0]
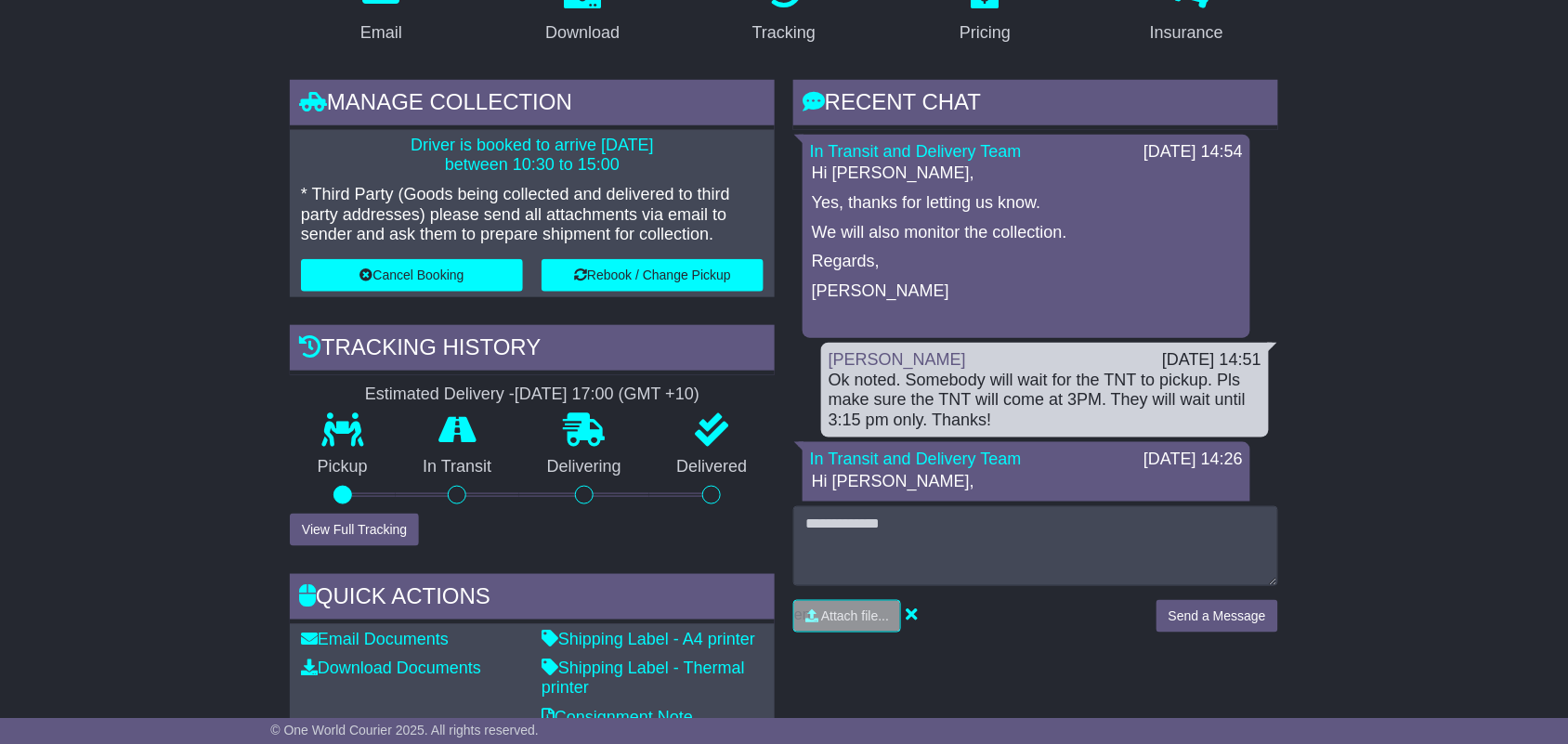
scroll to position [580, 0]
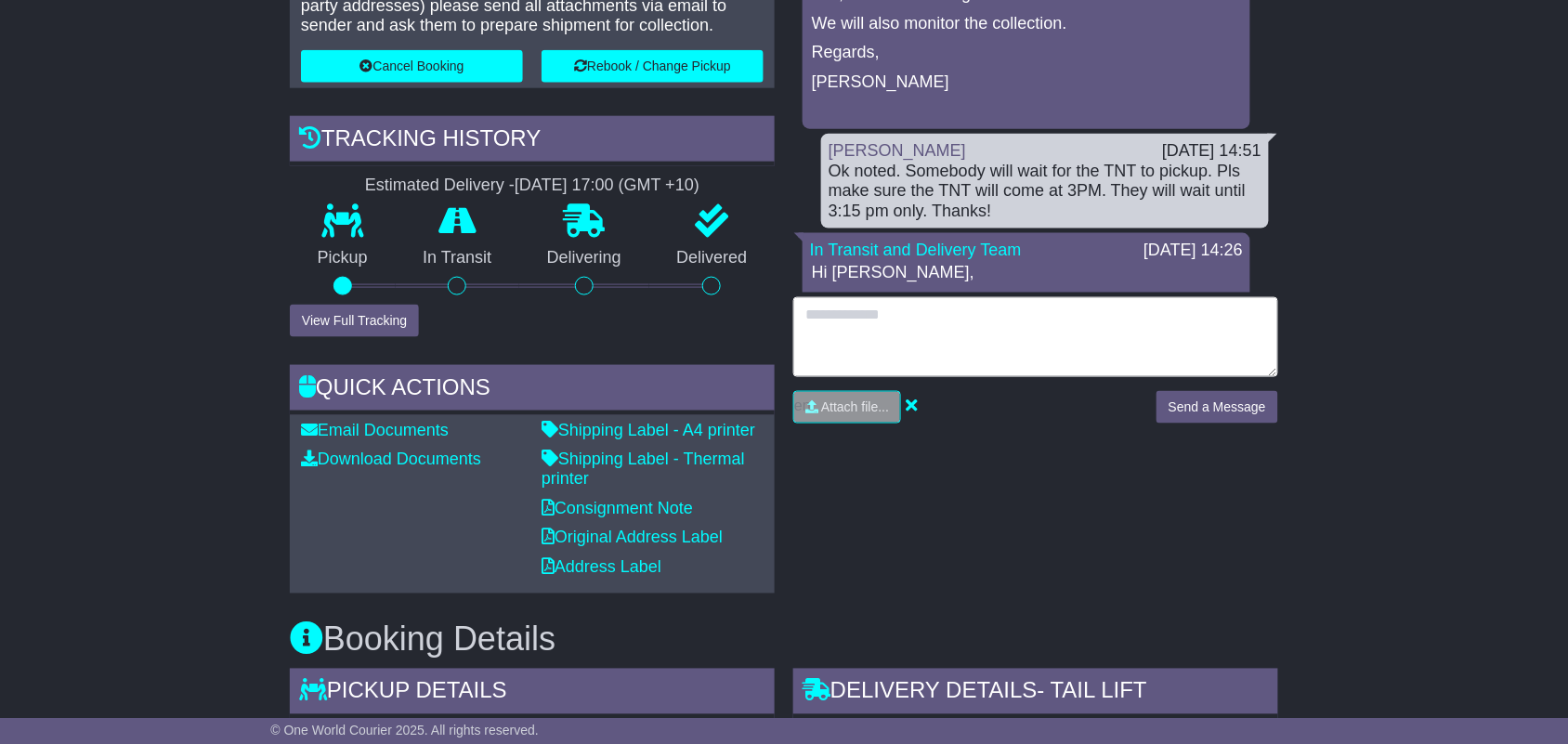
click at [1009, 354] on textarea at bounding box center [1035, 337] width 485 height 80
type textarea "**********"
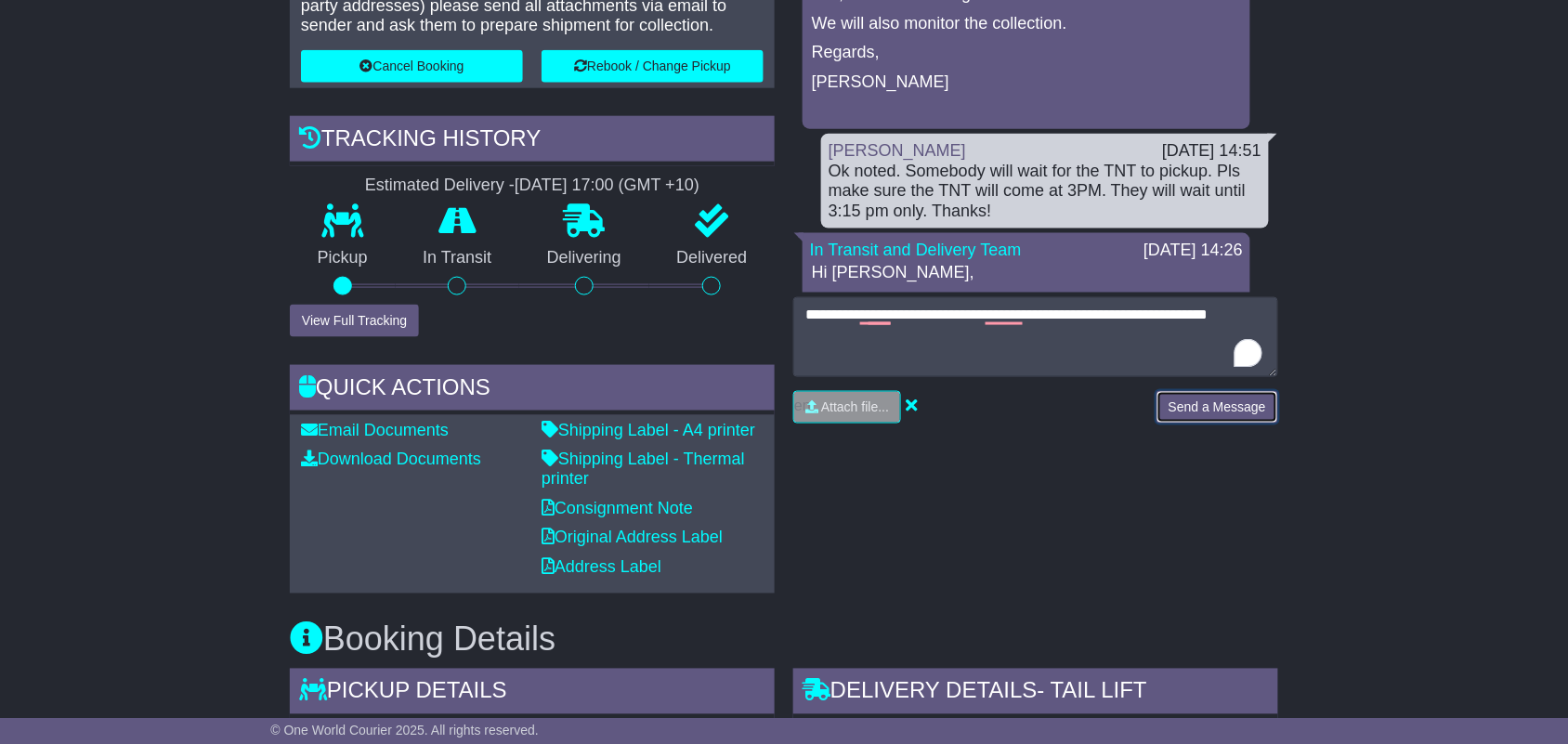
click at [1226, 402] on button "Send a Message" at bounding box center [1217, 407] width 122 height 32
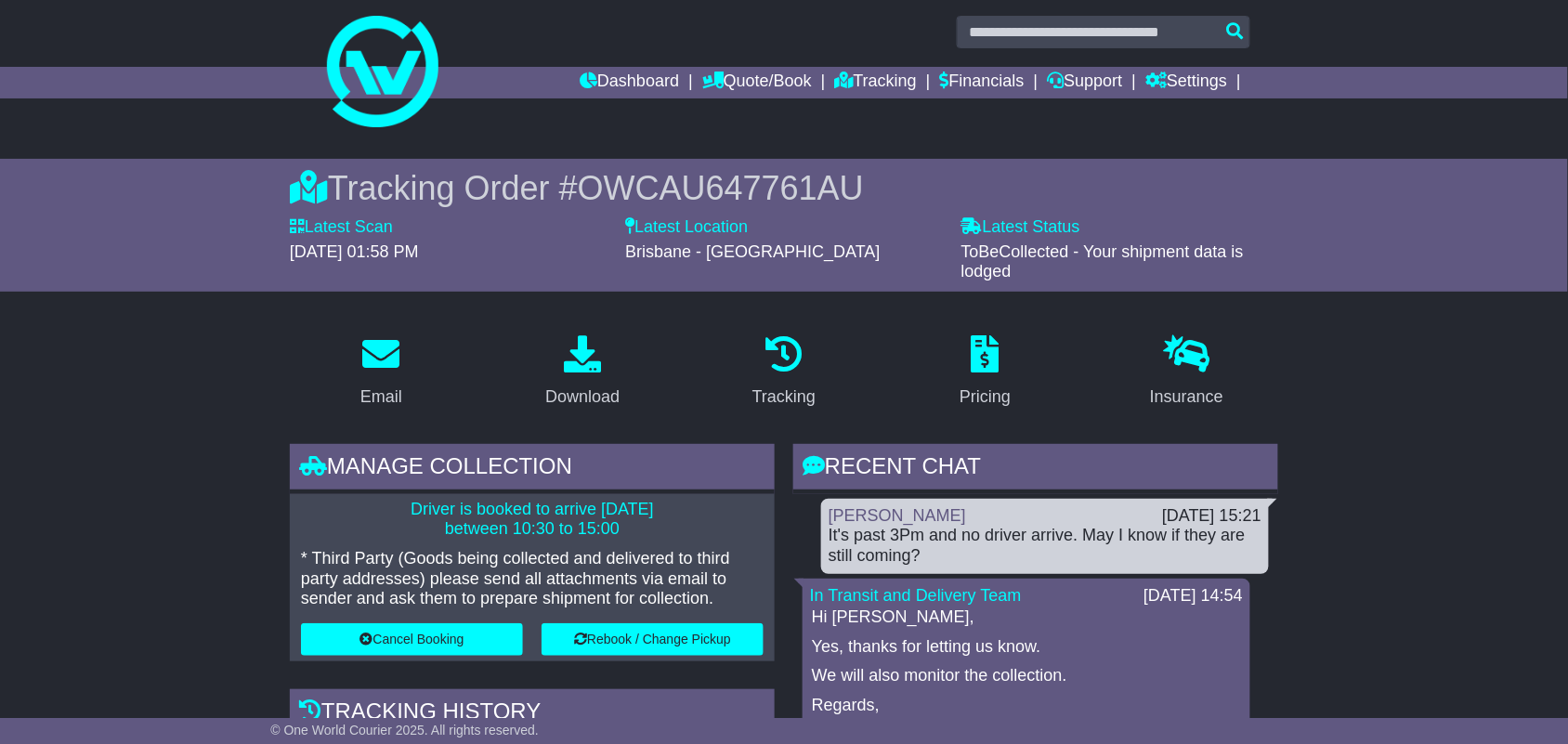
scroll to position [0, 0]
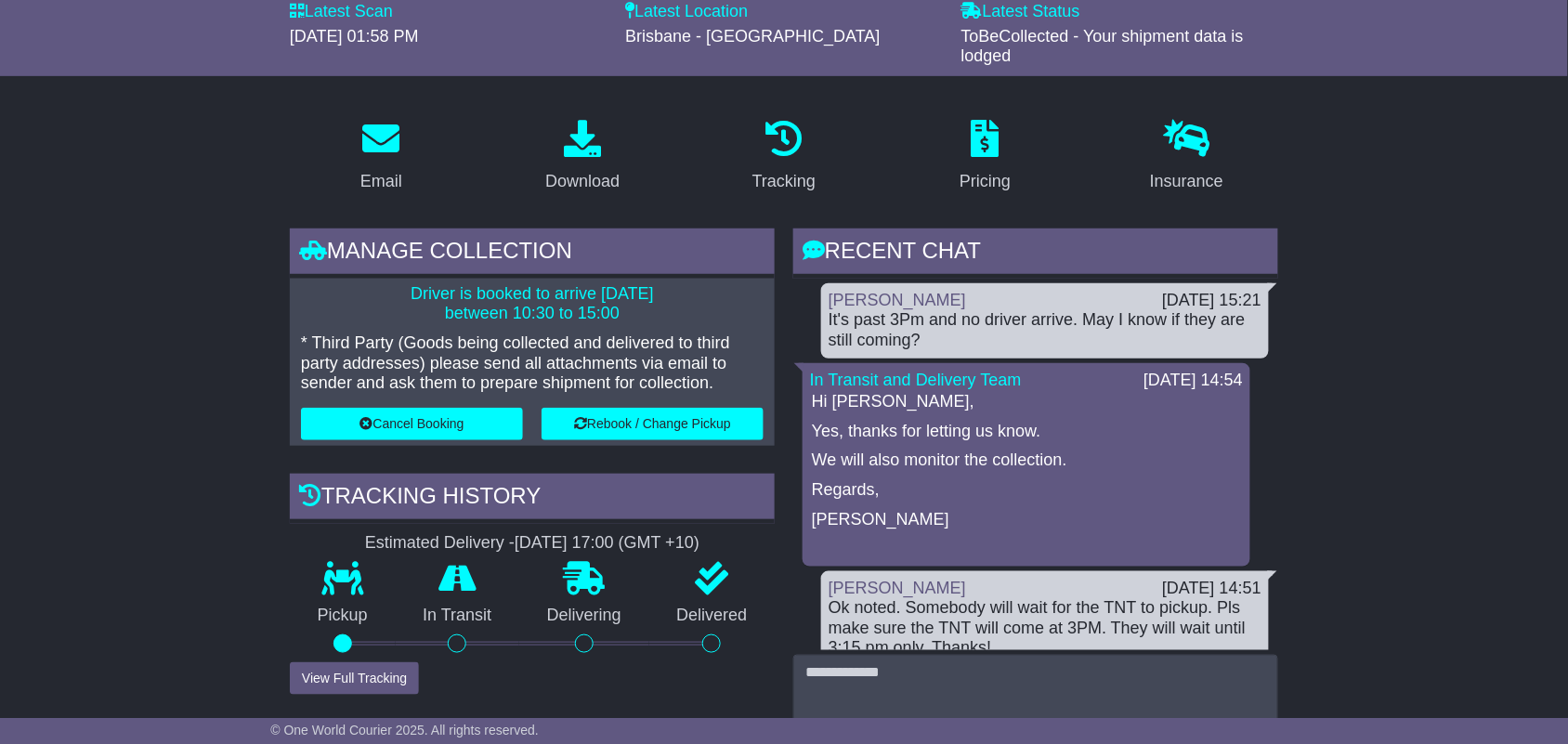
scroll to position [232, 0]
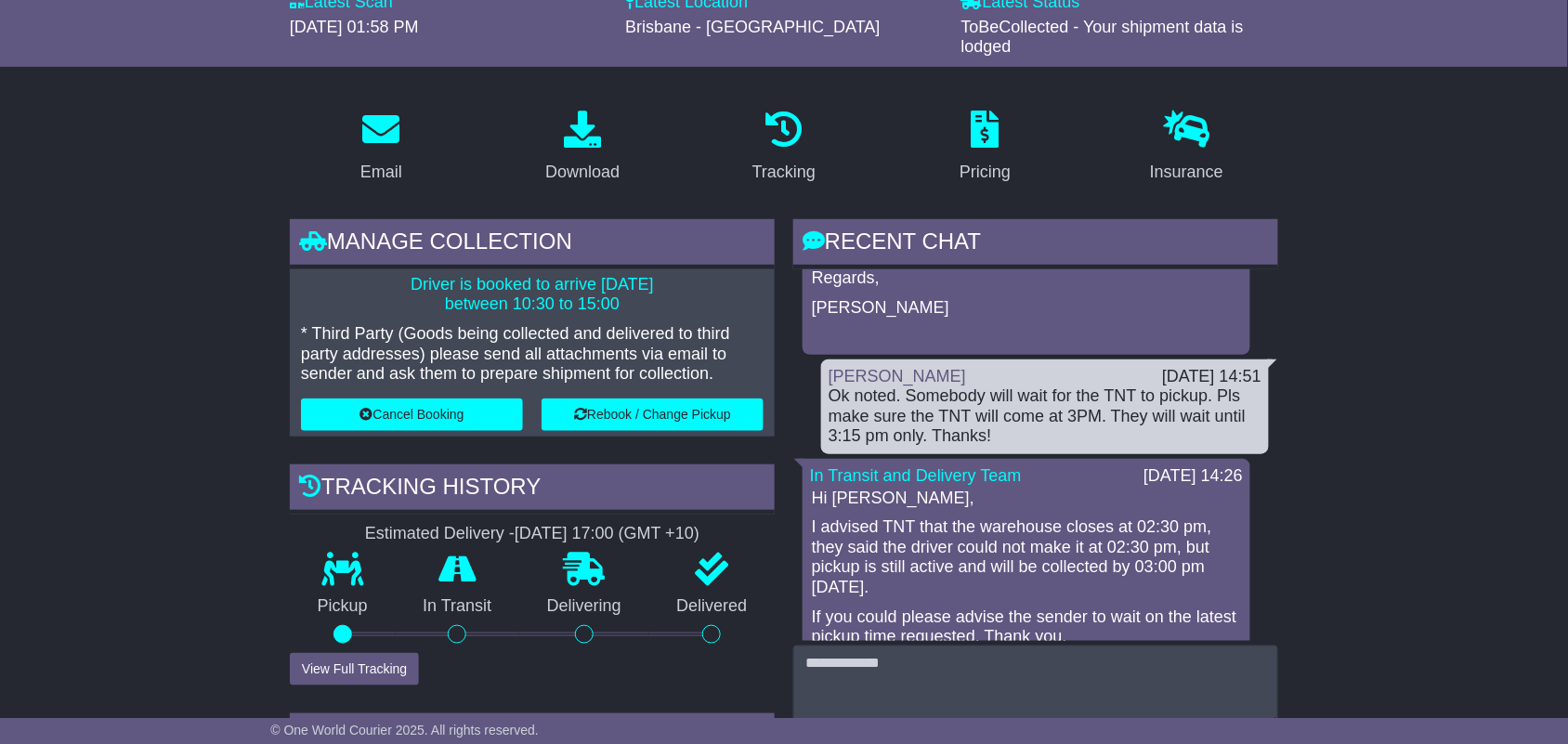
scroll to position [232, 0]
